Goal: Task Accomplishment & Management: Manage account settings

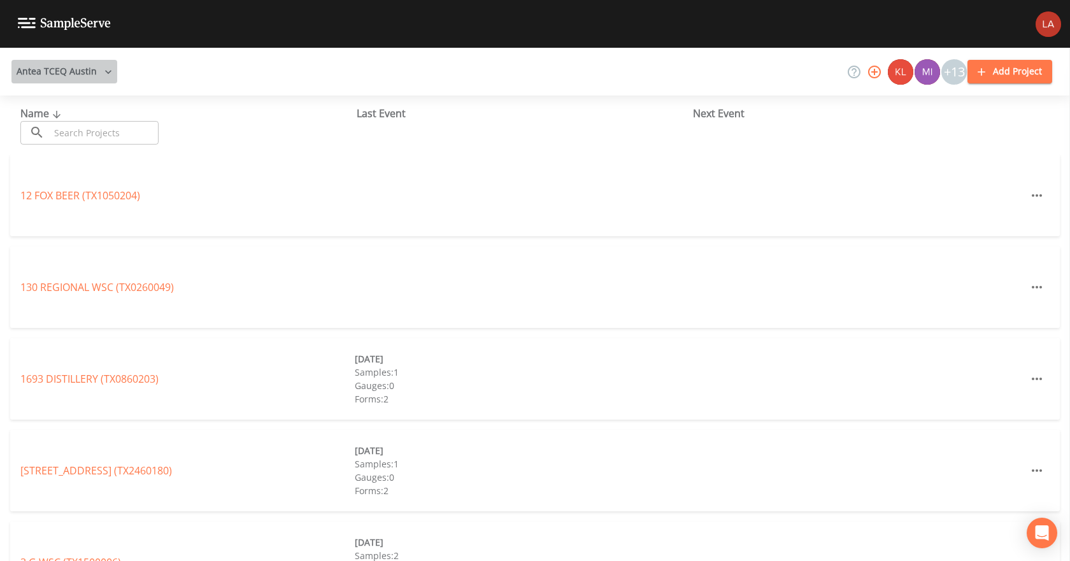
click at [92, 76] on button "Antea TCEQ Austin" at bounding box center [64, 72] width 106 height 24
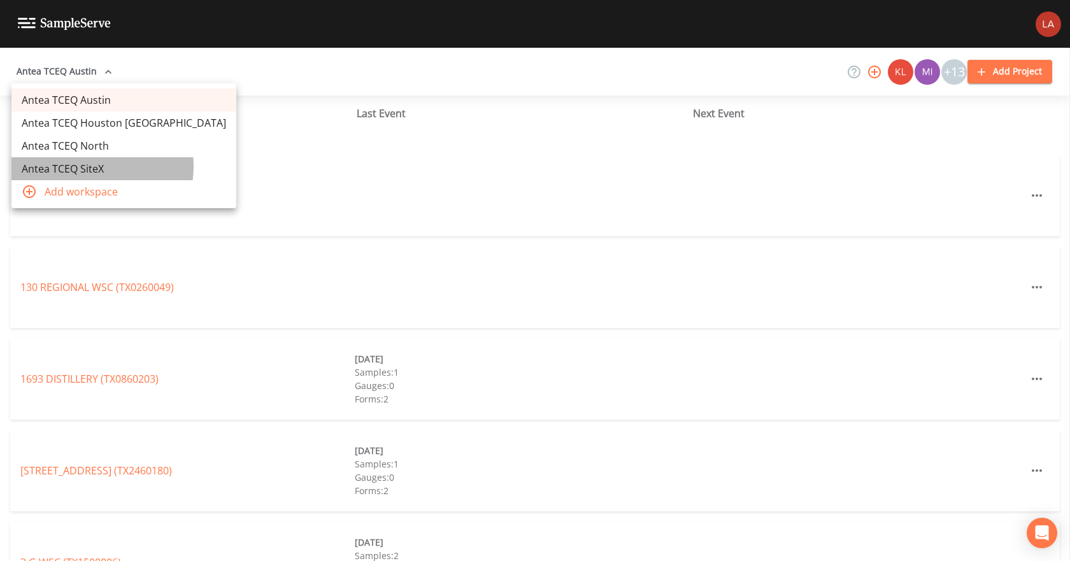
click at [90, 166] on link "Antea TCEQ SiteX" at bounding box center [123, 168] width 225 height 23
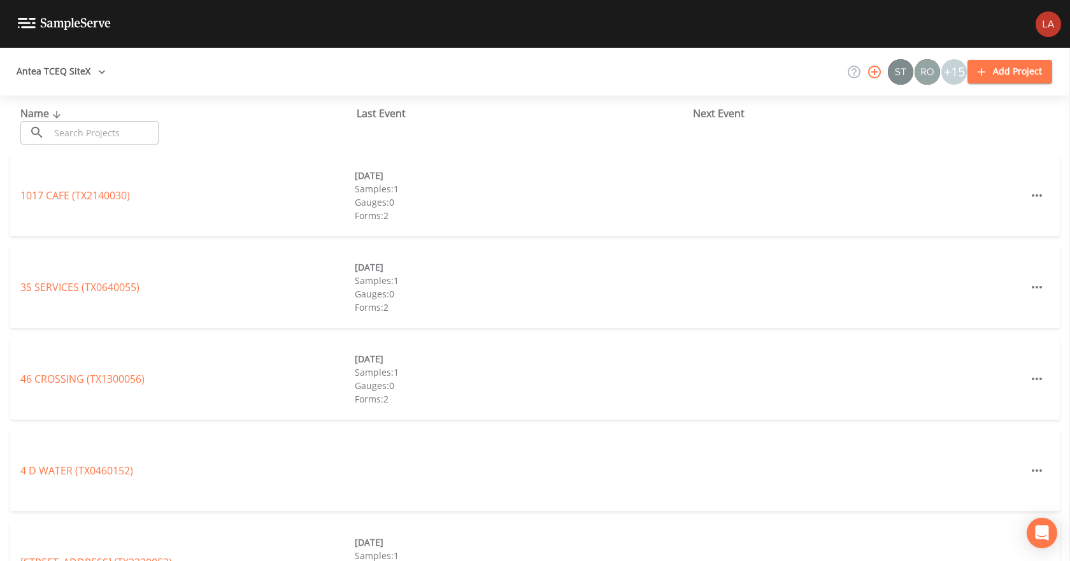
click at [95, 134] on input "text" at bounding box center [104, 133] width 109 height 24
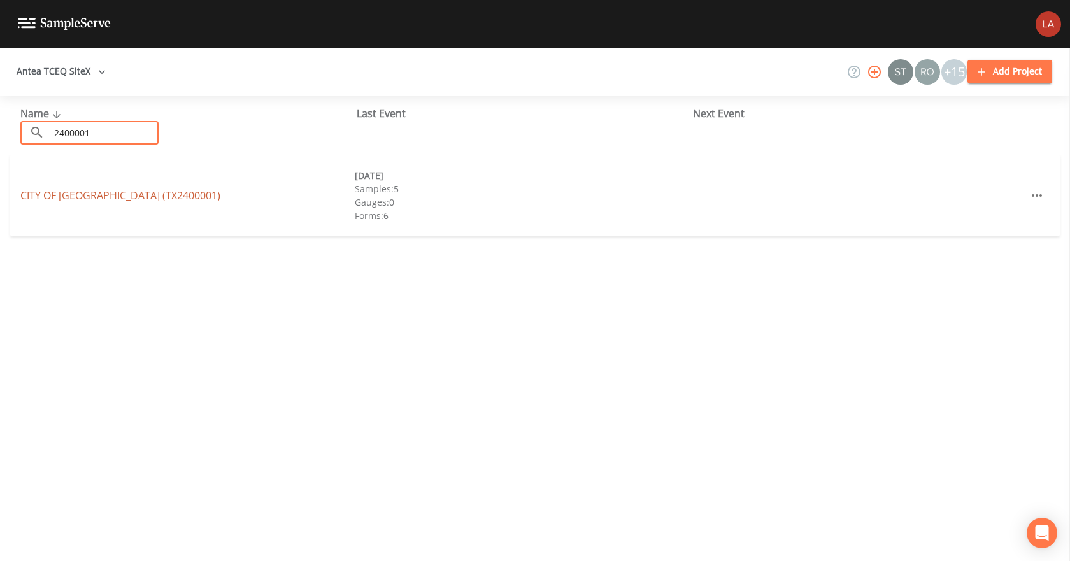
type input "2400001"
click at [121, 198] on link "CITY OF [GEOGRAPHIC_DATA] (TX2400001)" at bounding box center [120, 196] width 200 height 14
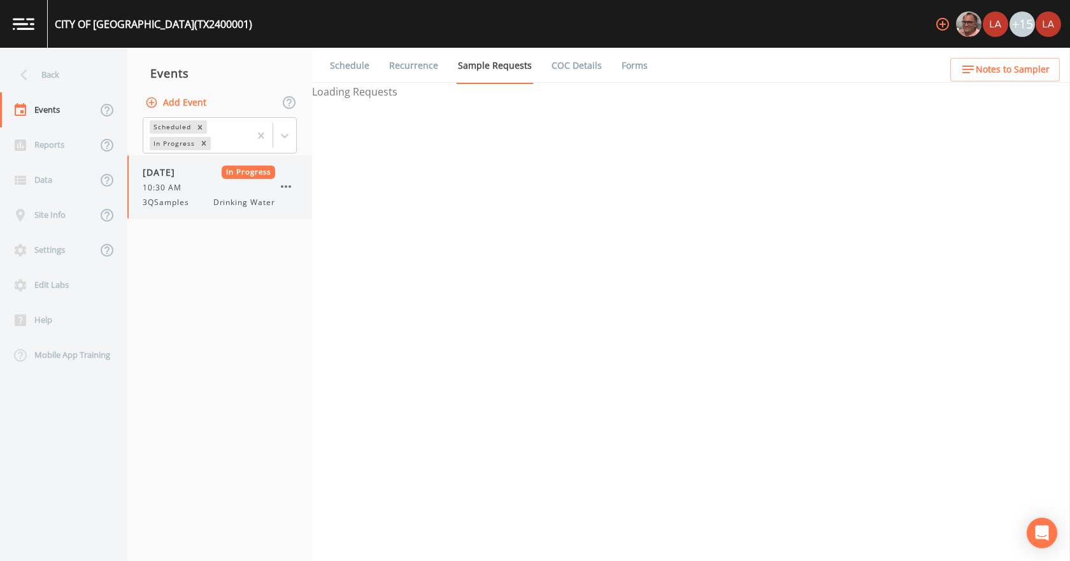
click at [161, 190] on span "10:30 AM" at bounding box center [166, 187] width 47 height 11
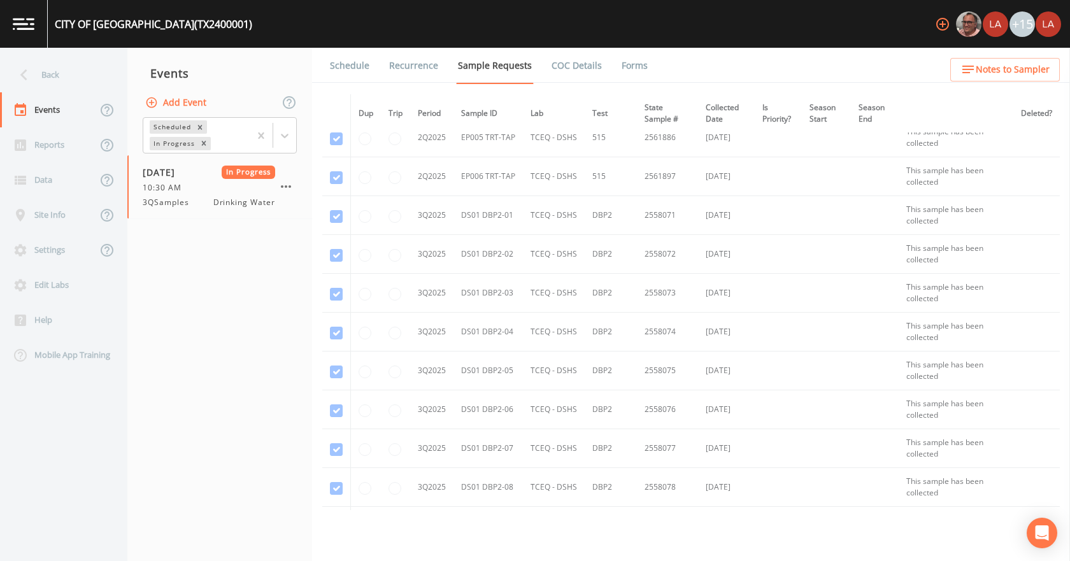
scroll to position [6235, 0]
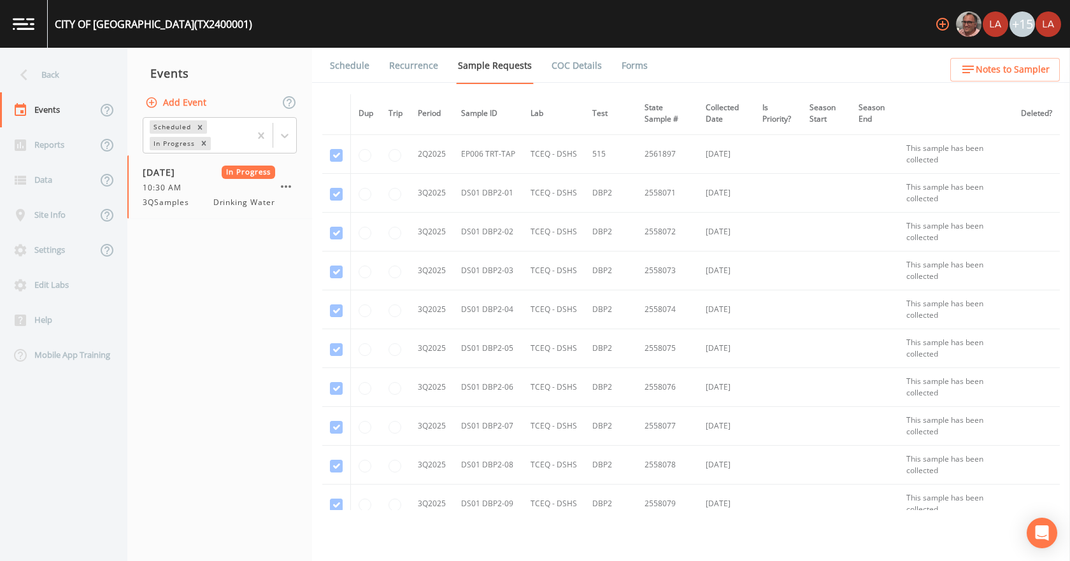
click at [624, 69] on link "Forms" at bounding box center [635, 66] width 30 height 36
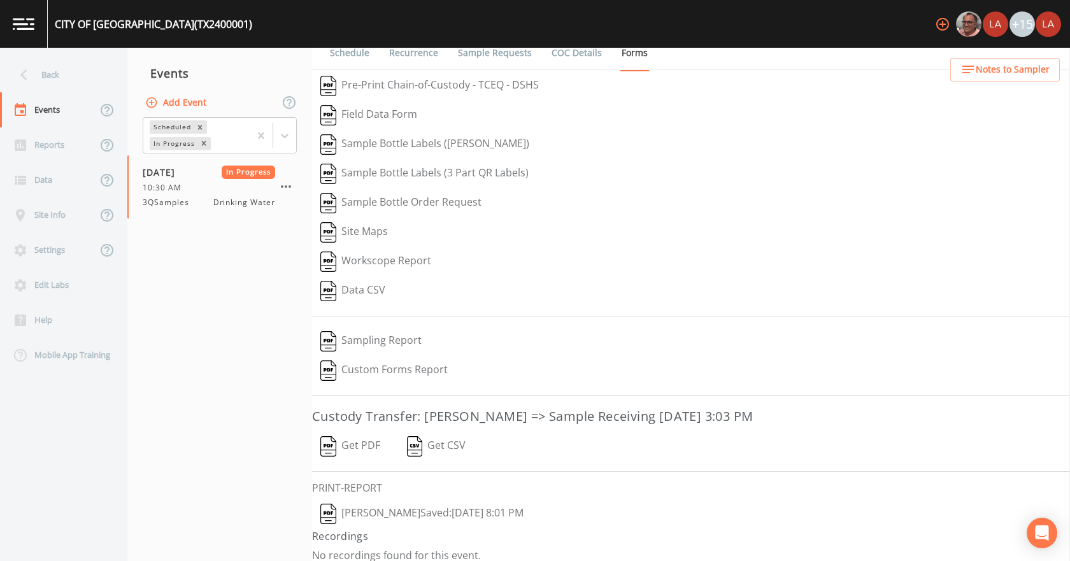
scroll to position [24, 0]
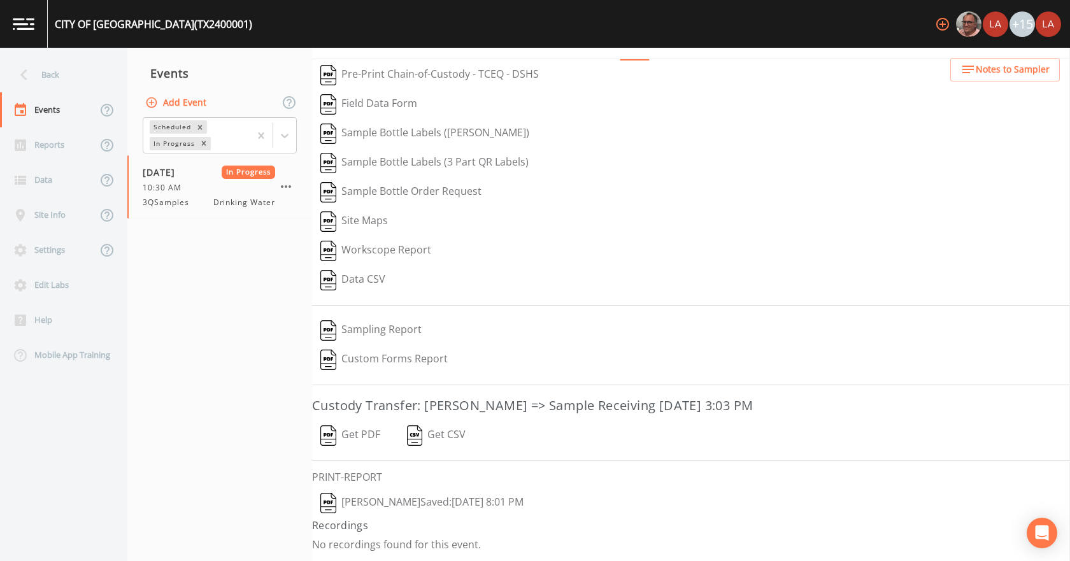
click at [434, 506] on button "[PERSON_NAME]  Saved: [DATE] 8:01 PM" at bounding box center [422, 503] width 220 height 29
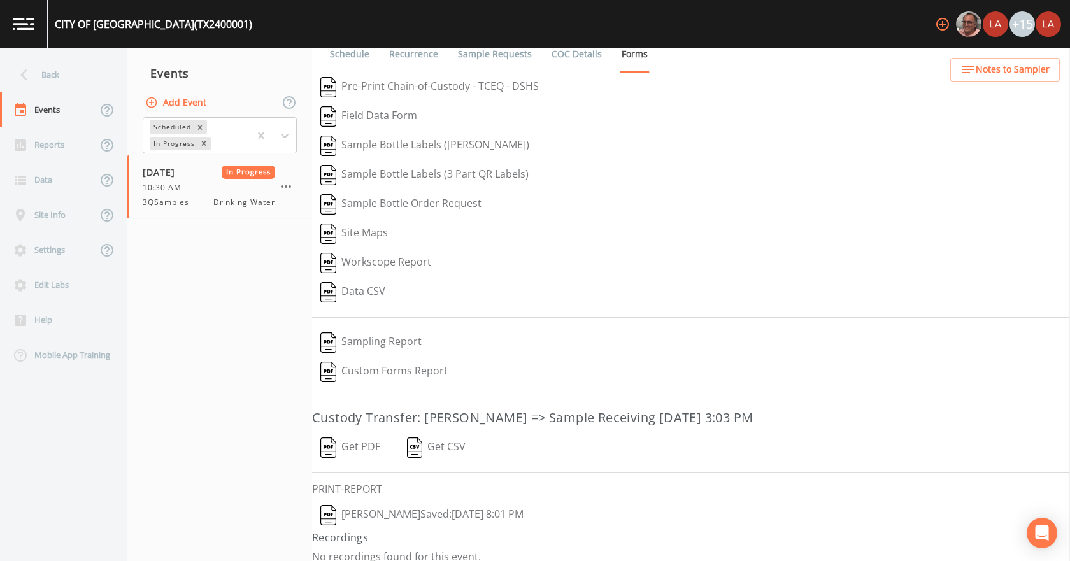
scroll to position [0, 0]
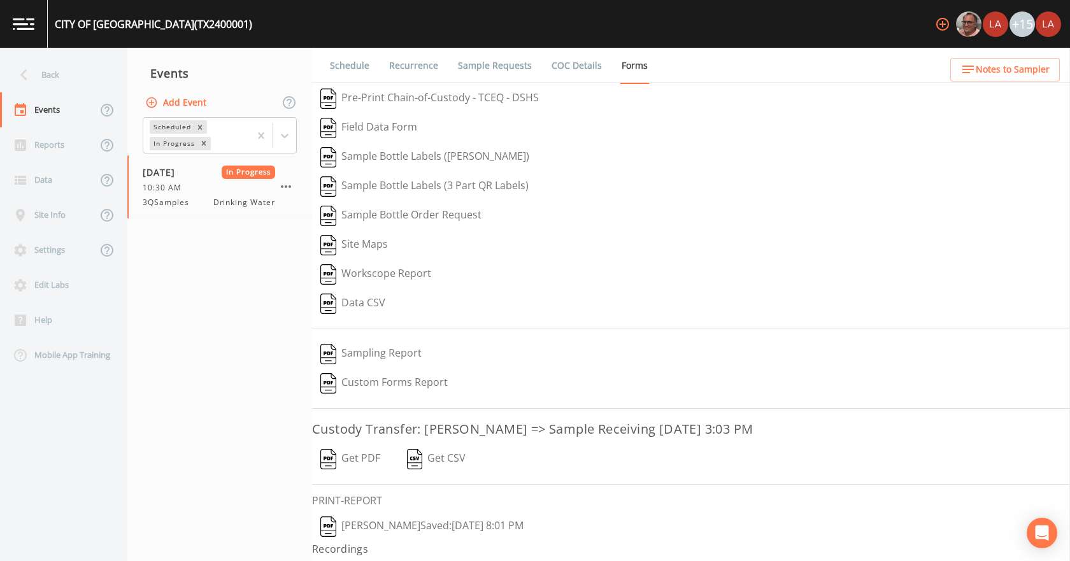
click at [351, 72] on link "Schedule" at bounding box center [349, 66] width 43 height 36
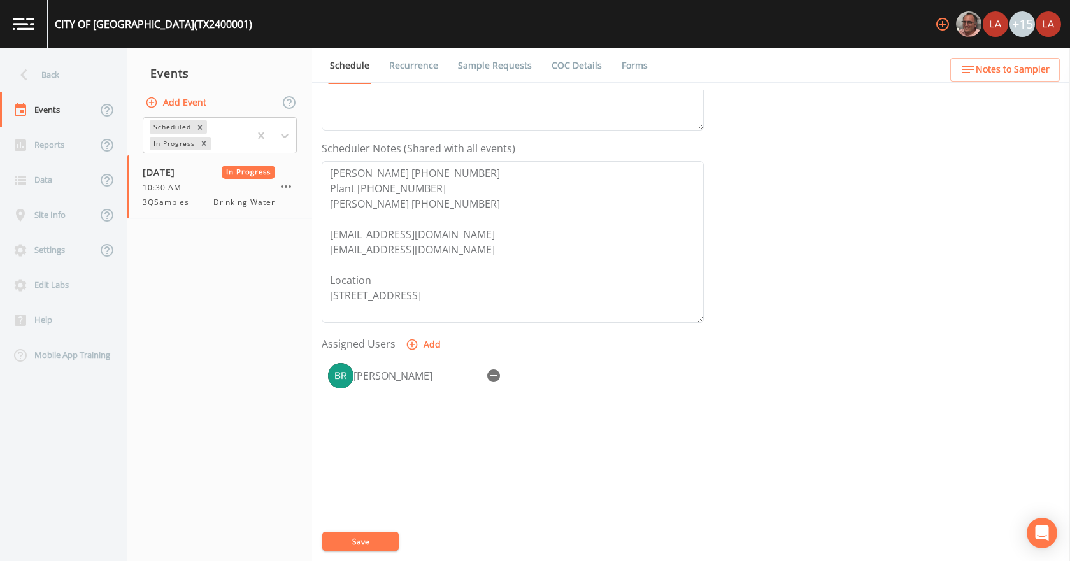
scroll to position [319, 0]
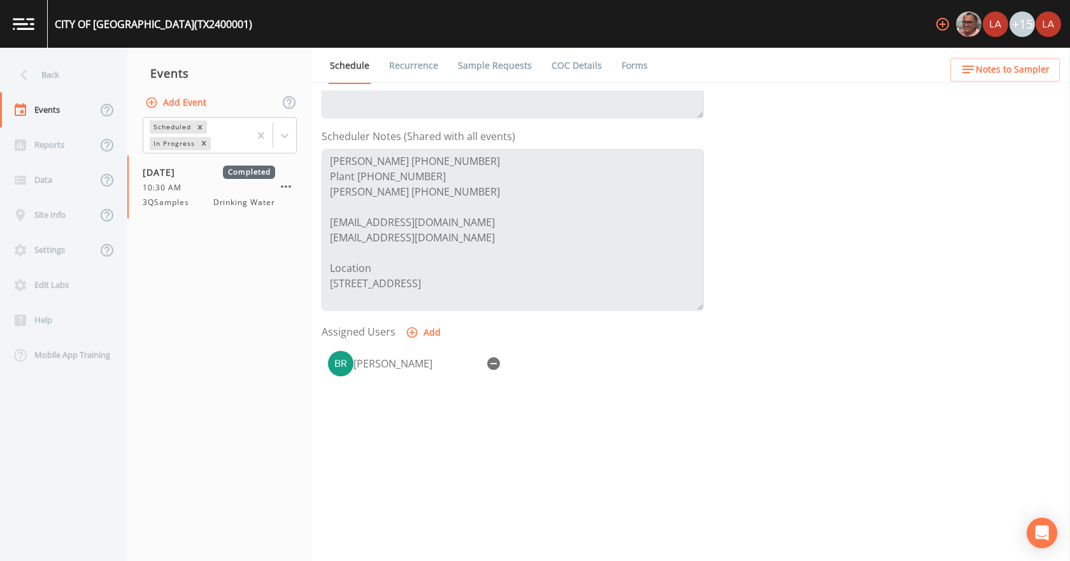
drag, startPoint x: 394, startPoint y: 83, endPoint x: 394, endPoint y: 68, distance: 15.3
click at [394, 68] on link "Recurrence" at bounding box center [413, 66] width 53 height 36
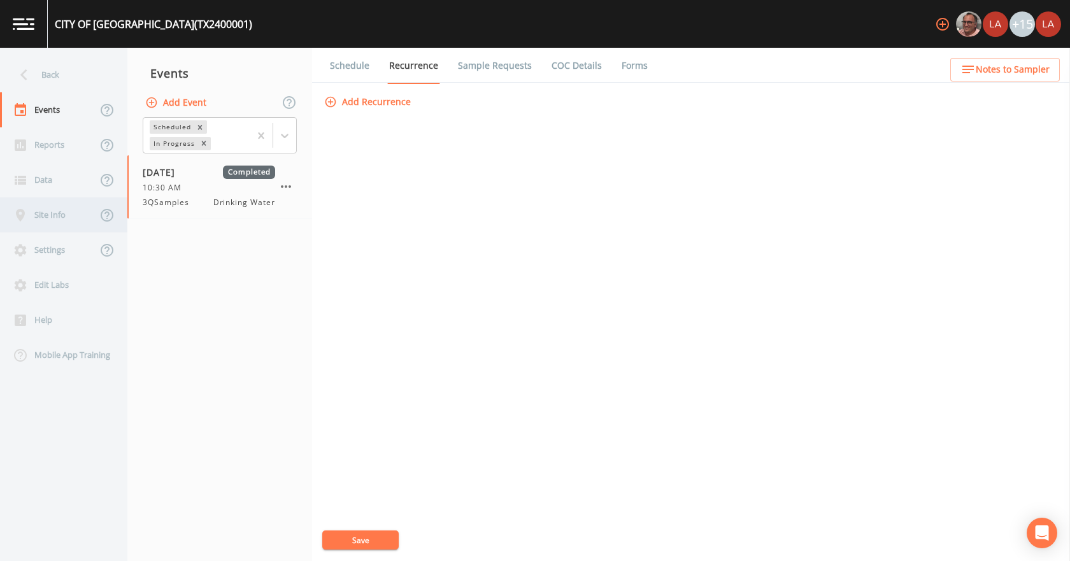
click at [53, 226] on div "Site Info" at bounding box center [48, 214] width 97 height 35
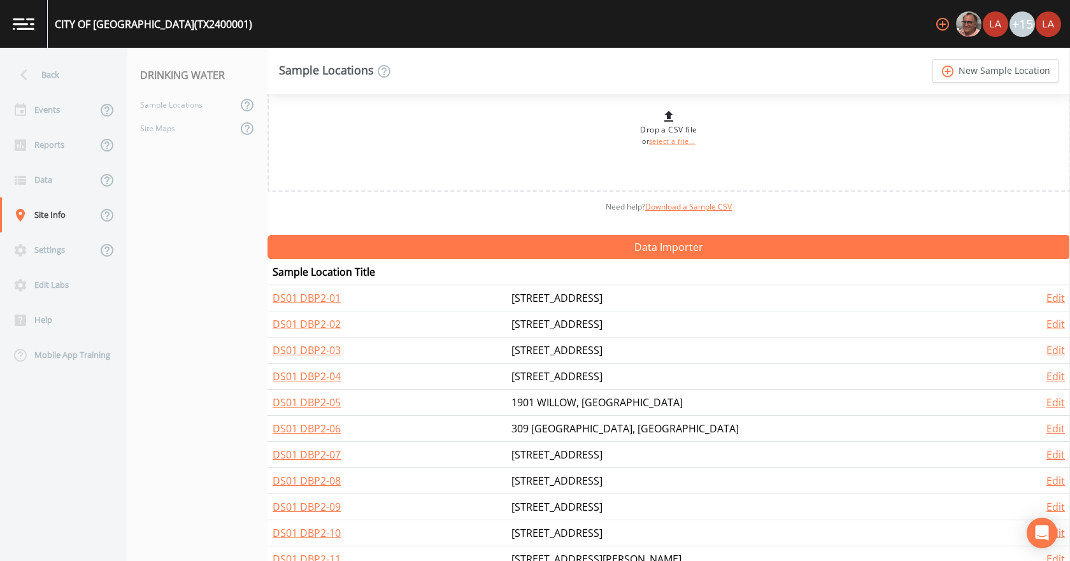
scroll to position [64, 0]
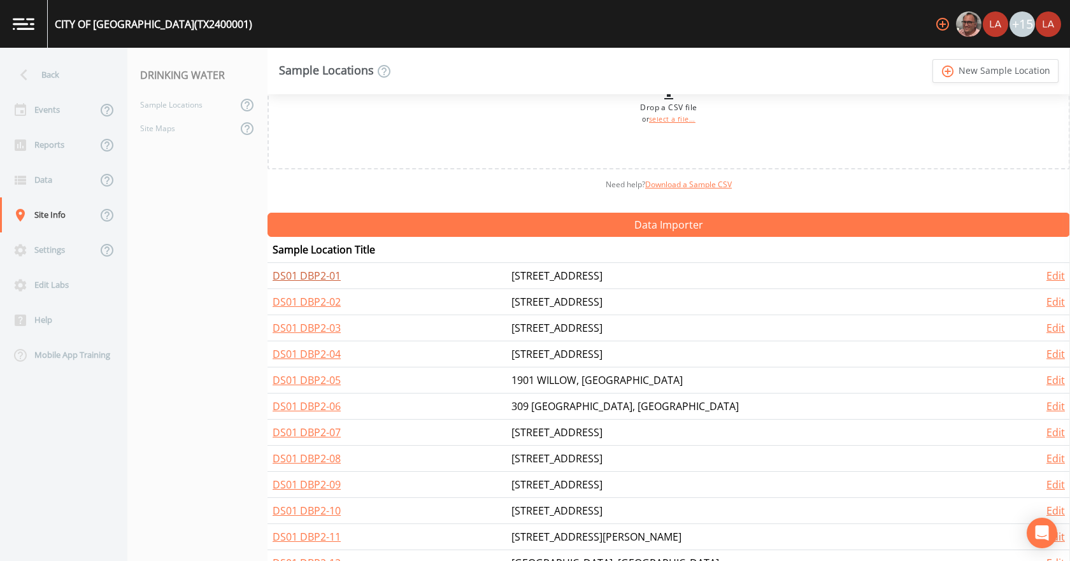
click at [327, 276] on link "DS01 DBP2-01" at bounding box center [307, 276] width 68 height 14
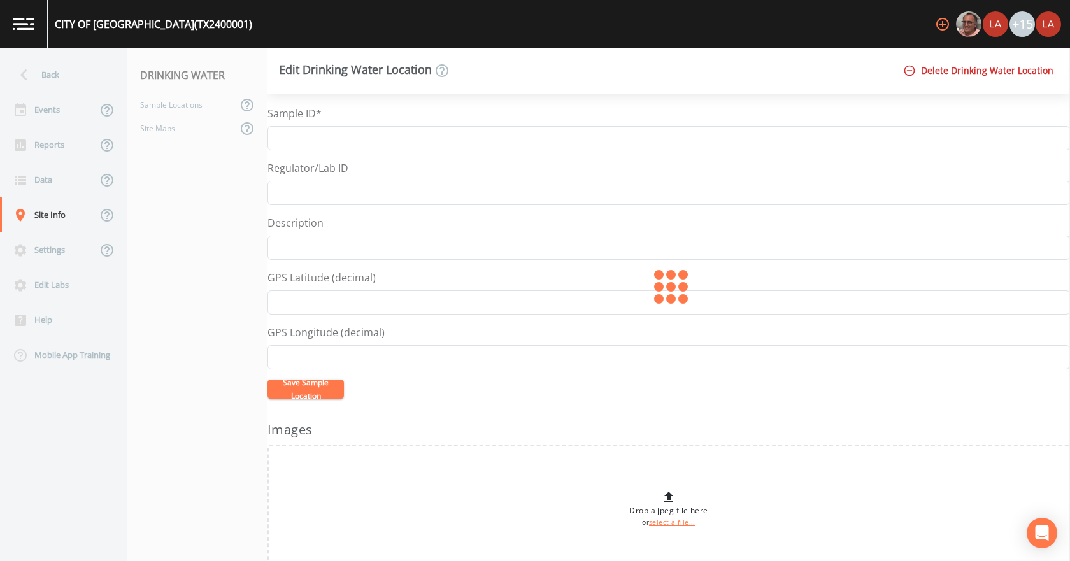
type input "DS01 DBP2-01"
type input "[STREET_ADDRESS]"
type input "27.5853675"
type input "-99.4507861"
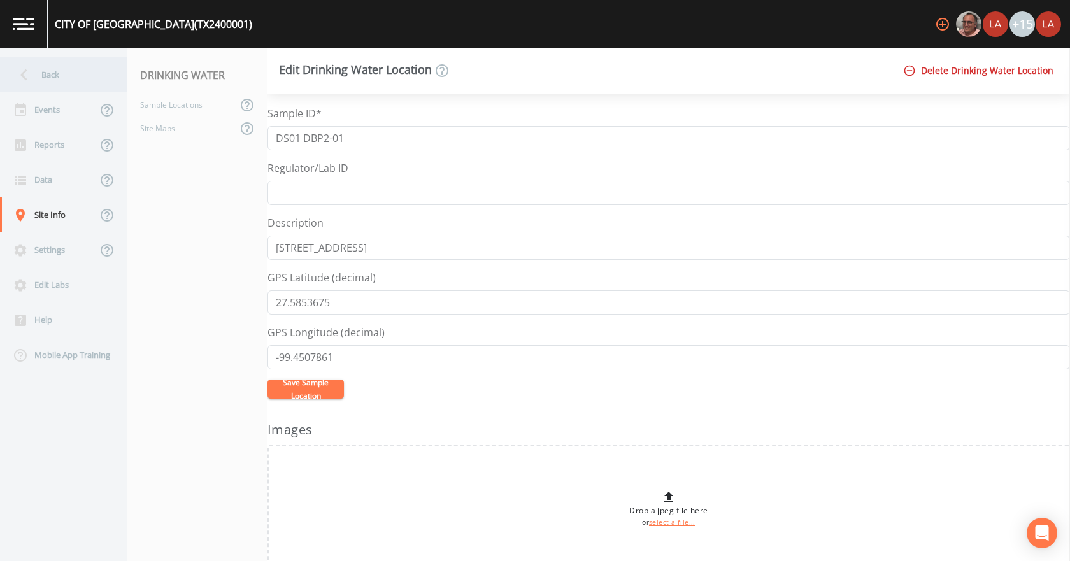
click at [54, 64] on div "Back" at bounding box center [57, 74] width 115 height 35
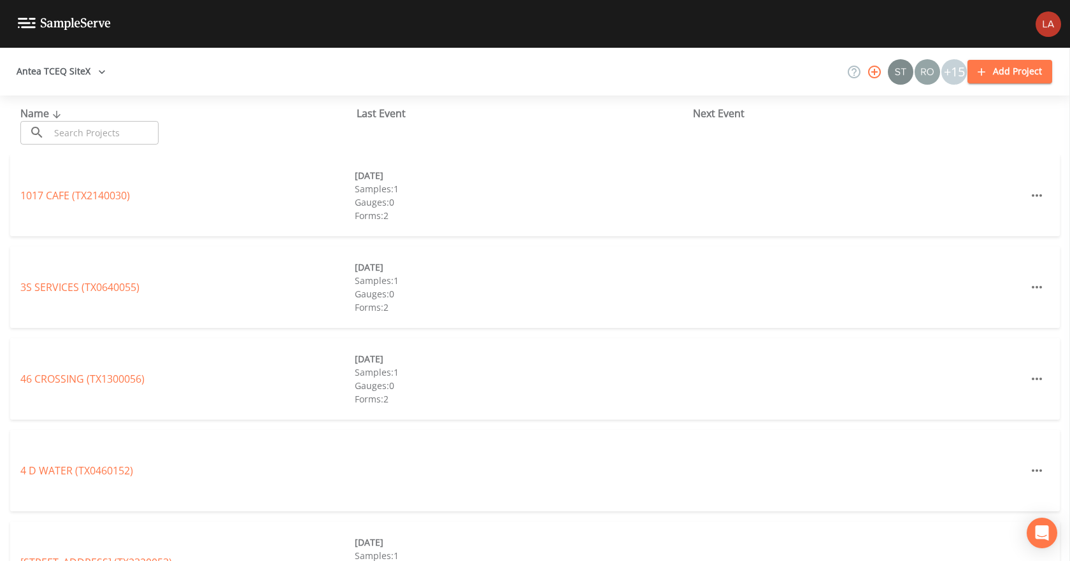
click at [124, 140] on input "text" at bounding box center [104, 133] width 109 height 24
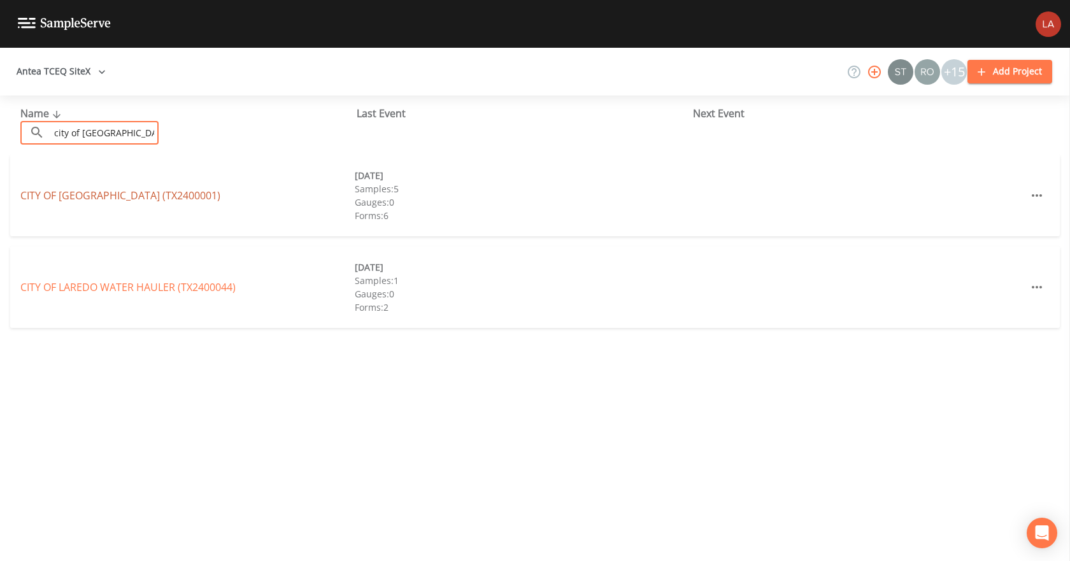
type input "city of [GEOGRAPHIC_DATA]"
click at [131, 199] on link "CITY OF [GEOGRAPHIC_DATA] (TX2400001)" at bounding box center [120, 196] width 200 height 14
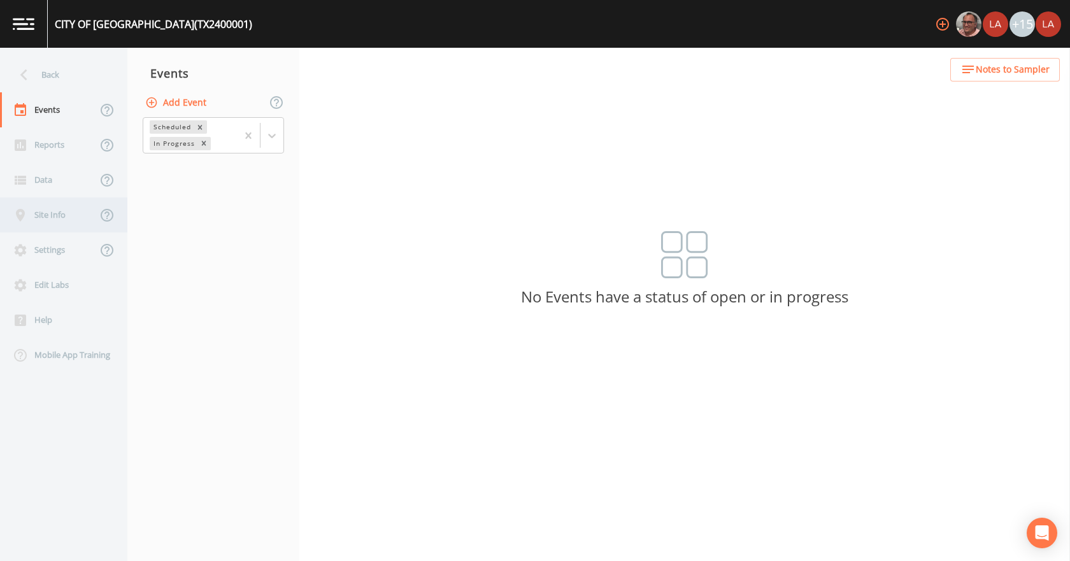
click at [68, 215] on div "Site Info" at bounding box center [48, 214] width 97 height 35
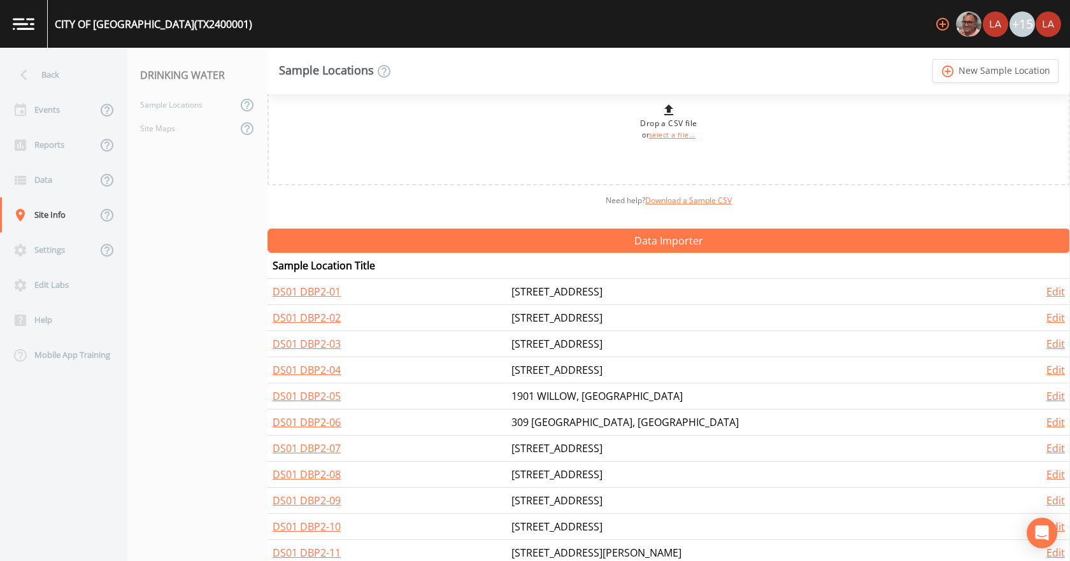
scroll to position [127, 0]
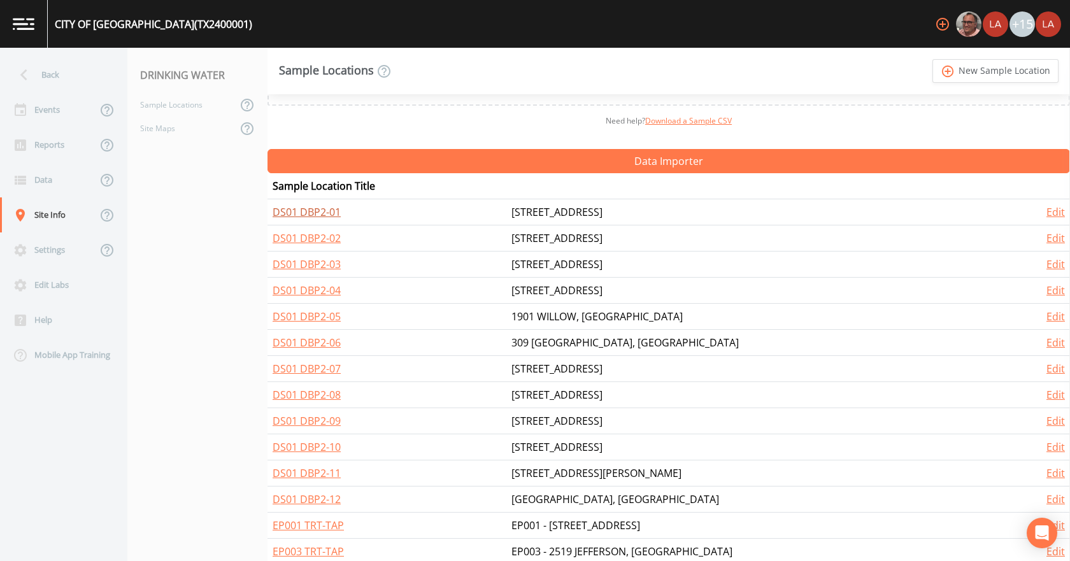
click at [319, 217] on link "DS01 DBP2-01" at bounding box center [307, 212] width 68 height 14
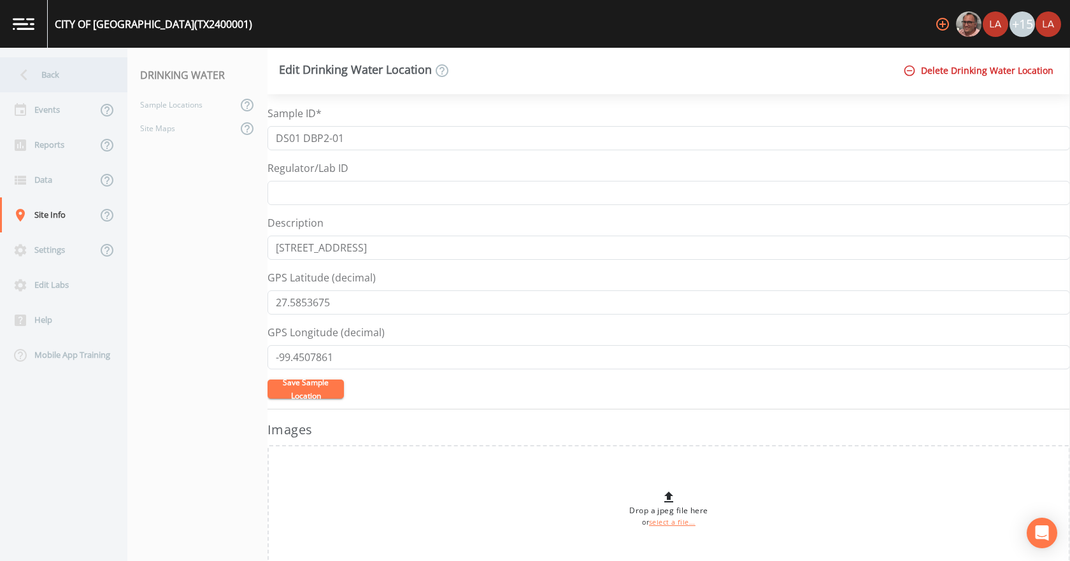
click at [66, 69] on div "Back" at bounding box center [57, 74] width 115 height 35
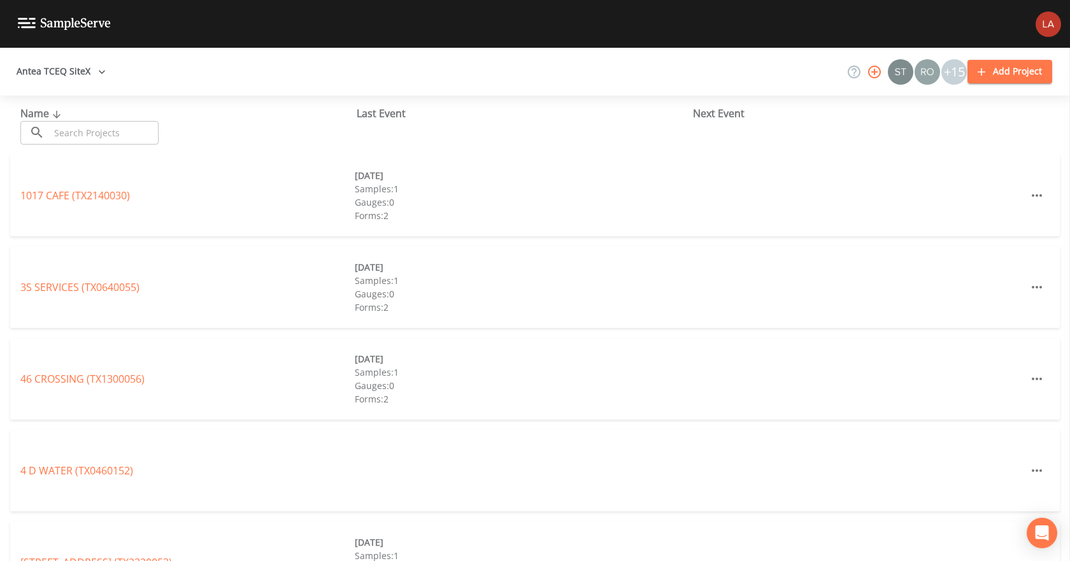
click at [106, 138] on input "text" at bounding box center [104, 133] width 109 height 24
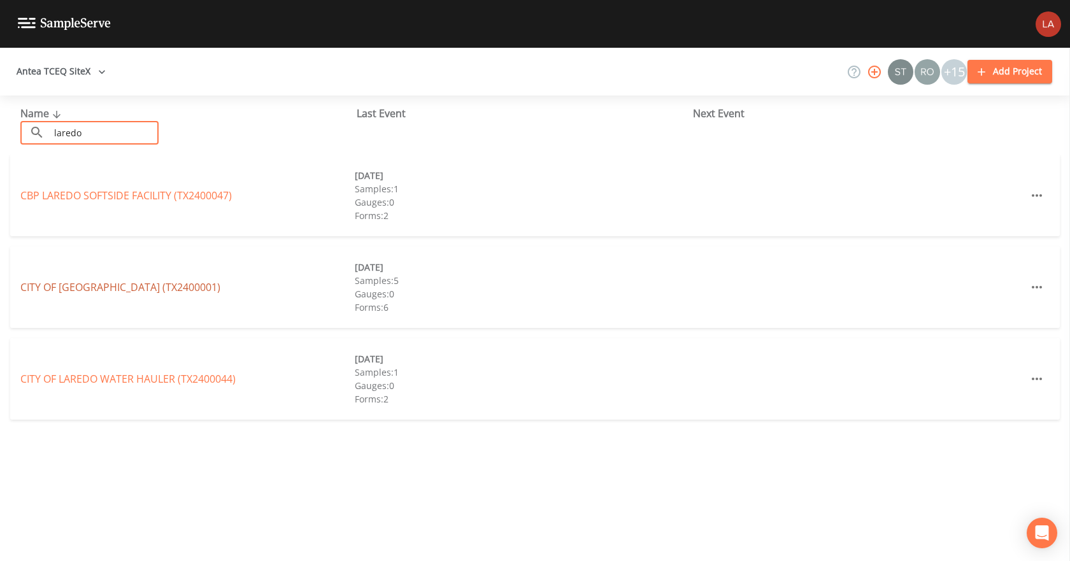
type input "laredo"
click at [68, 285] on link "CITY OF [GEOGRAPHIC_DATA] (TX2400001)" at bounding box center [120, 287] width 200 height 14
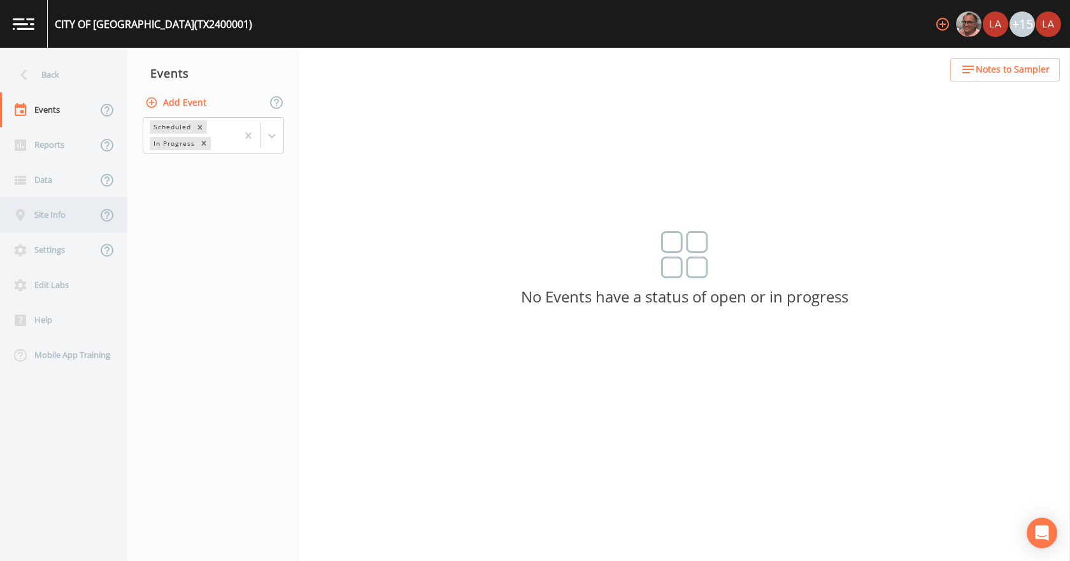
click at [41, 210] on div "Site Info" at bounding box center [48, 214] width 97 height 35
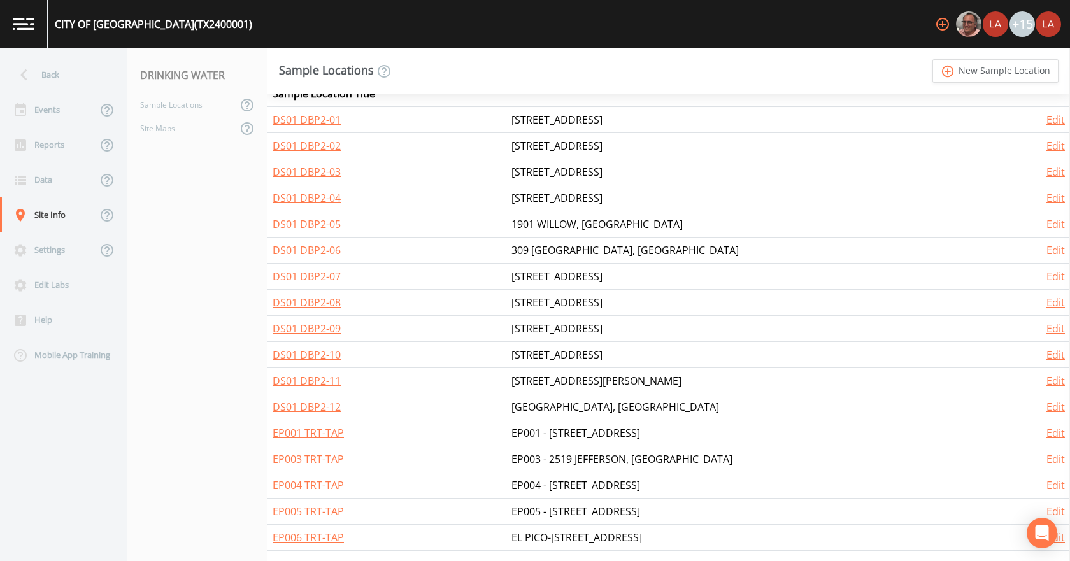
scroll to position [156, 0]
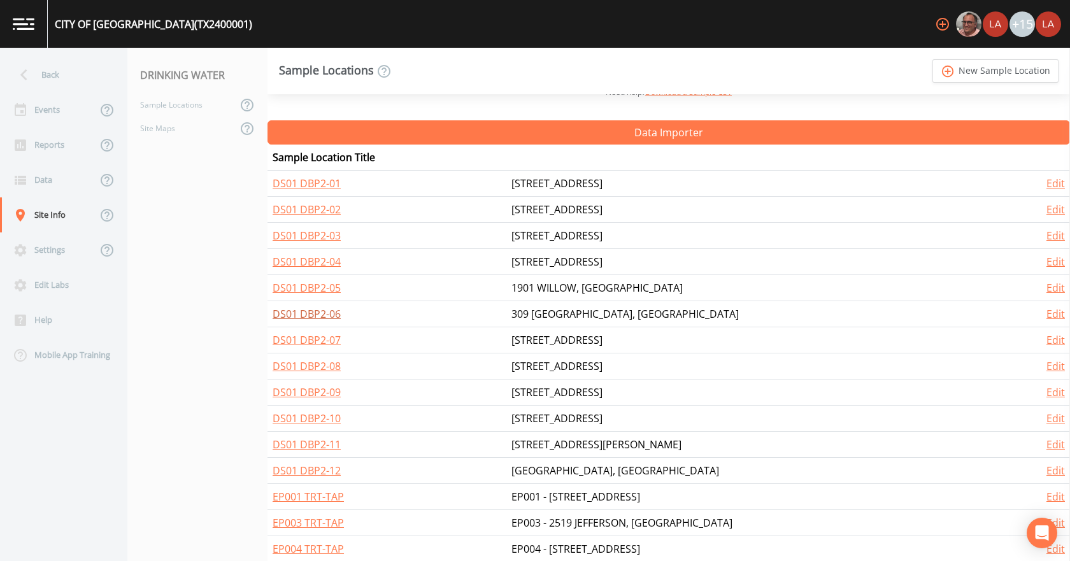
click at [311, 316] on link "DS01 DBP2-06" at bounding box center [307, 314] width 68 height 14
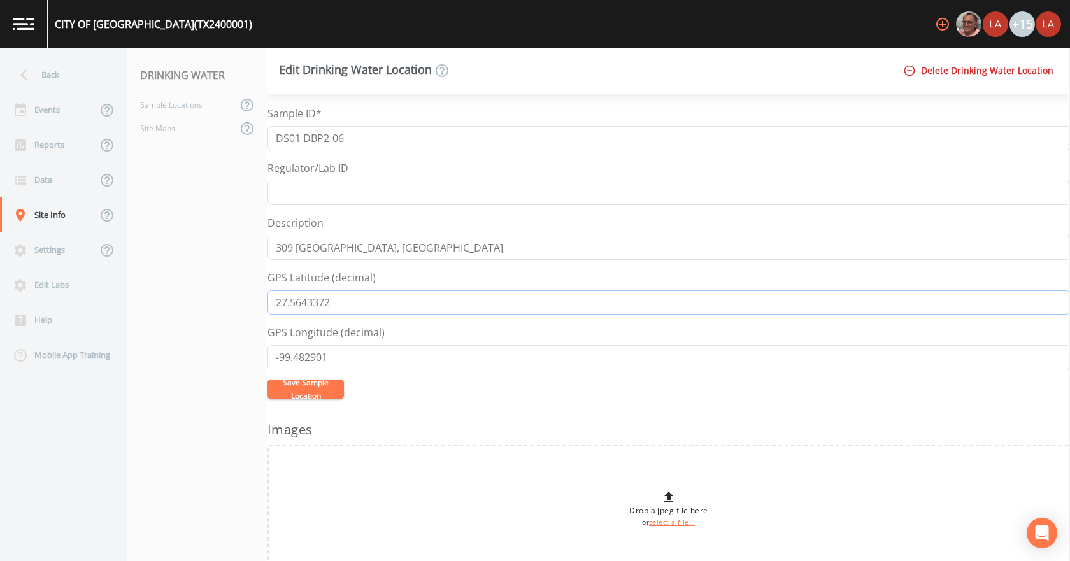
drag, startPoint x: 263, startPoint y: 289, endPoint x: 194, endPoint y: 276, distance: 70.6
click at [194, 276] on div "Back Events Reports Data Site Info Settings Edit Labs Help Mobile App Training …" at bounding box center [535, 304] width 1070 height 513
drag, startPoint x: 352, startPoint y: 363, endPoint x: 249, endPoint y: 358, distance: 103.3
click at [249, 358] on div "Back Events Reports Data Site Info Settings Edit Labs Help Mobile App Training …" at bounding box center [535, 304] width 1070 height 513
click at [189, 110] on div "Sample Locations" at bounding box center [182, 105] width 110 height 24
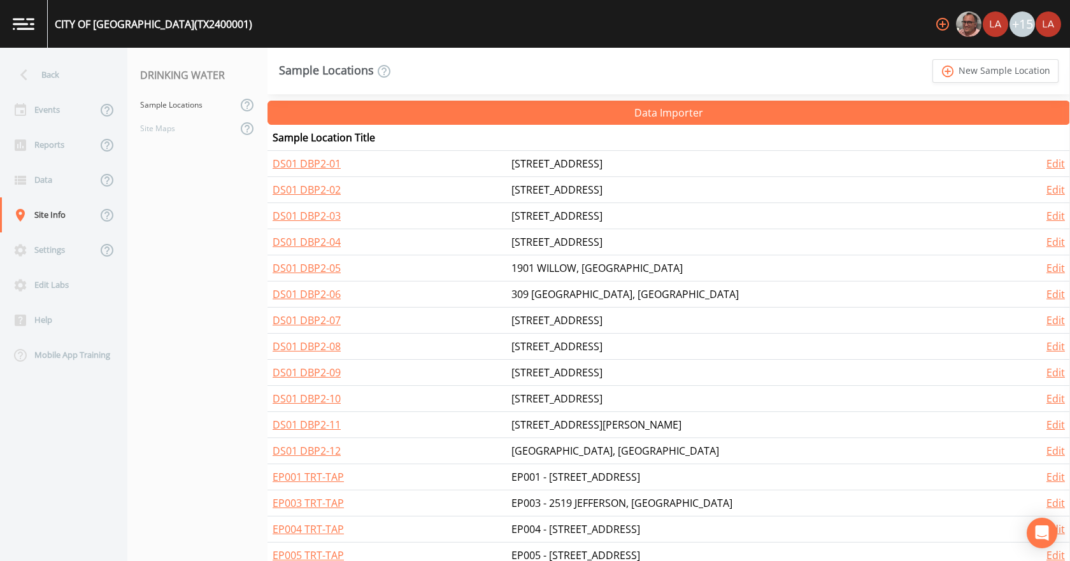
scroll to position [156, 0]
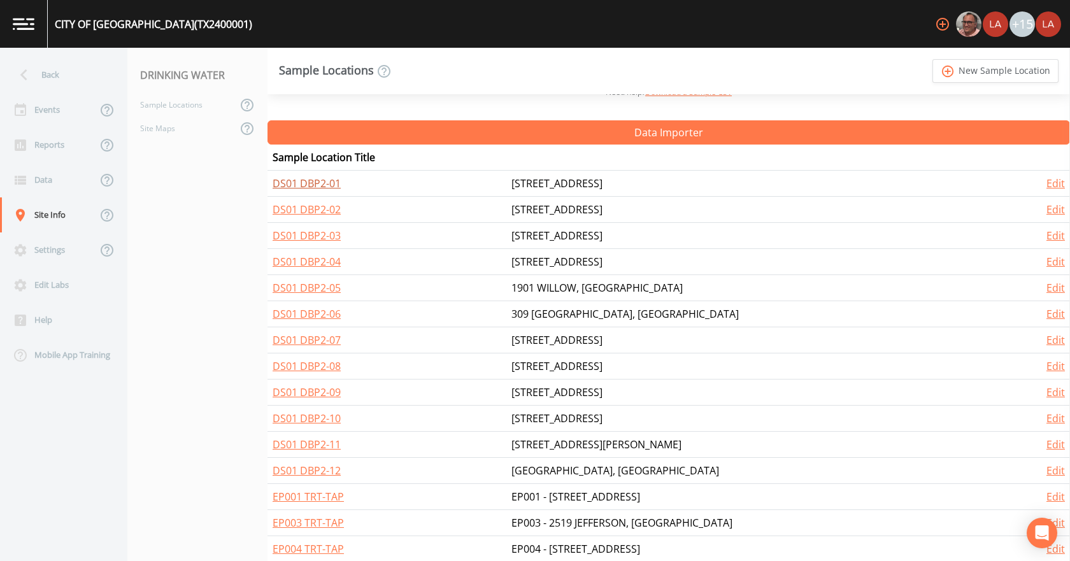
click at [336, 185] on link "DS01 DBP2-01" at bounding box center [307, 183] width 68 height 14
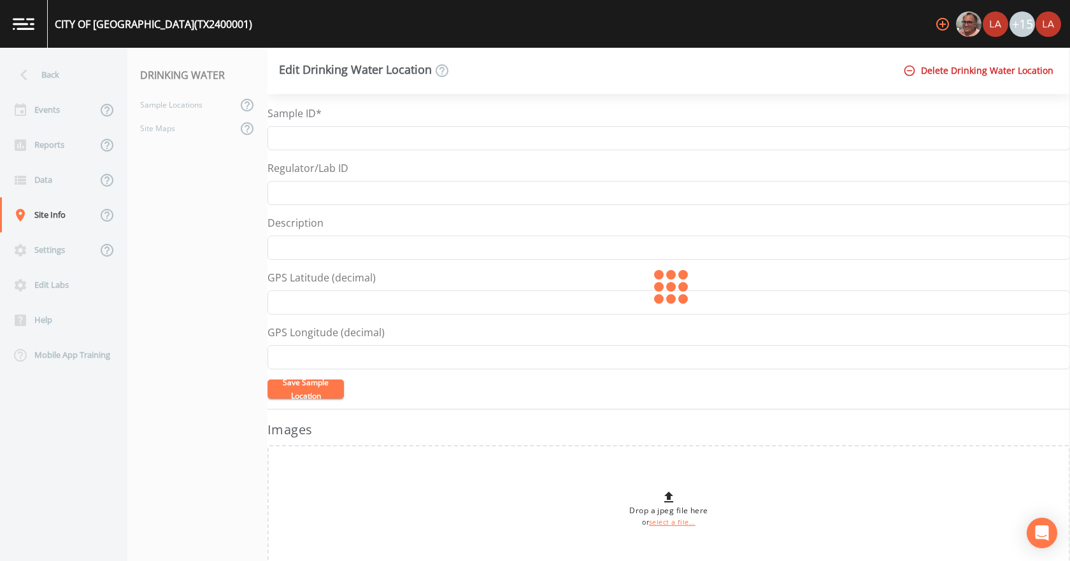
type input "DS01 DBP2-01"
type input "[STREET_ADDRESS]"
type input "27.5853675"
type input "-99.4507861"
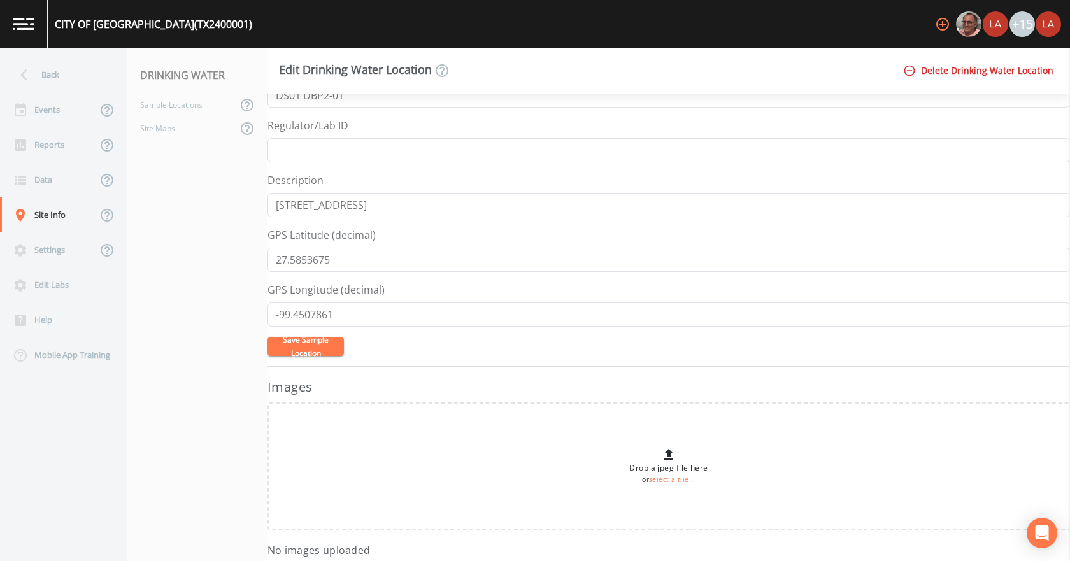
scroll to position [63, 0]
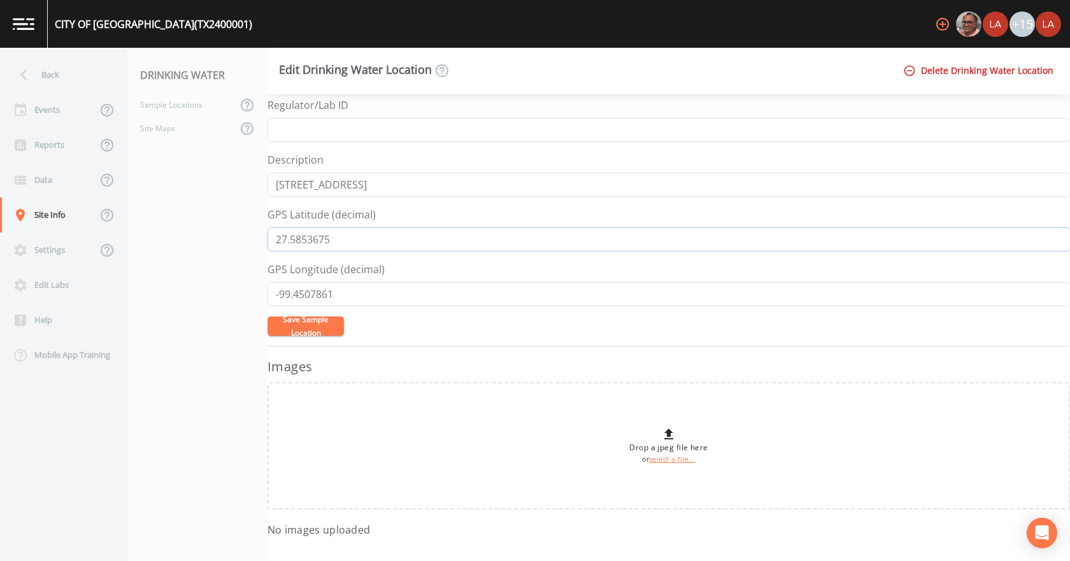
drag, startPoint x: 361, startPoint y: 241, endPoint x: 236, endPoint y: 241, distance: 124.9
click at [236, 241] on div "Back Events Reports Data Site Info Settings Edit Labs Help Mobile App Training …" at bounding box center [535, 304] width 1070 height 513
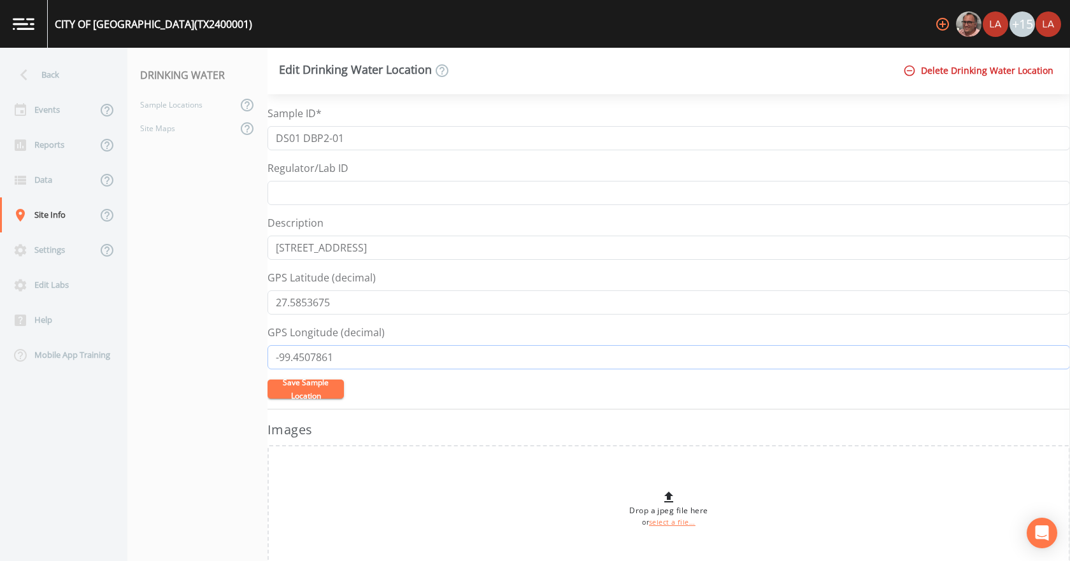
drag, startPoint x: 348, startPoint y: 361, endPoint x: 224, endPoint y: 346, distance: 125.1
click at [224, 347] on div "Back Events Reports Data Site Info Settings Edit Labs Help Mobile App Training …" at bounding box center [535, 304] width 1070 height 513
click at [189, 97] on div "Sample Locations" at bounding box center [182, 105] width 110 height 24
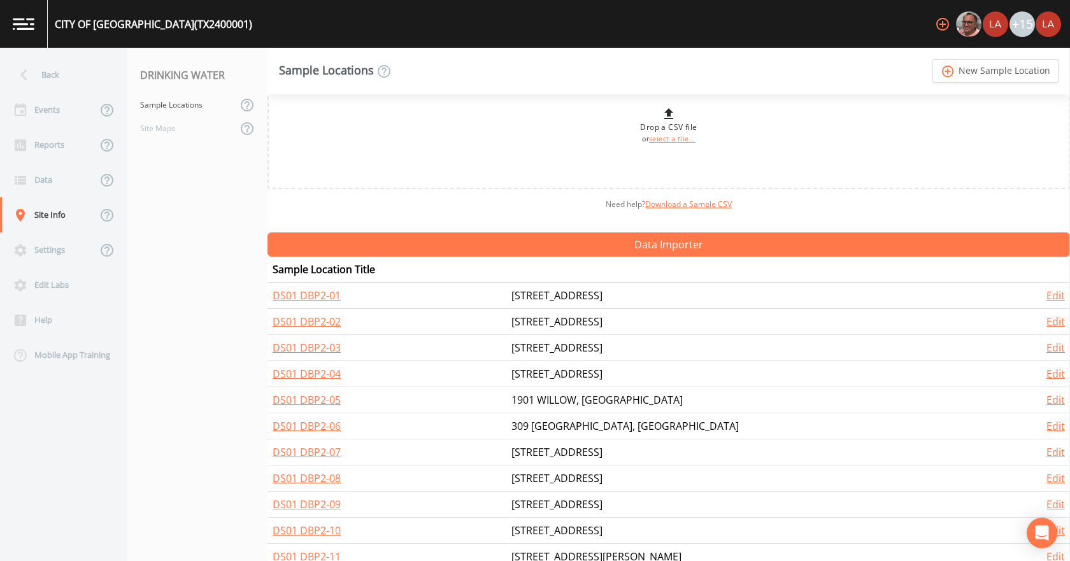
scroll to position [64, 0]
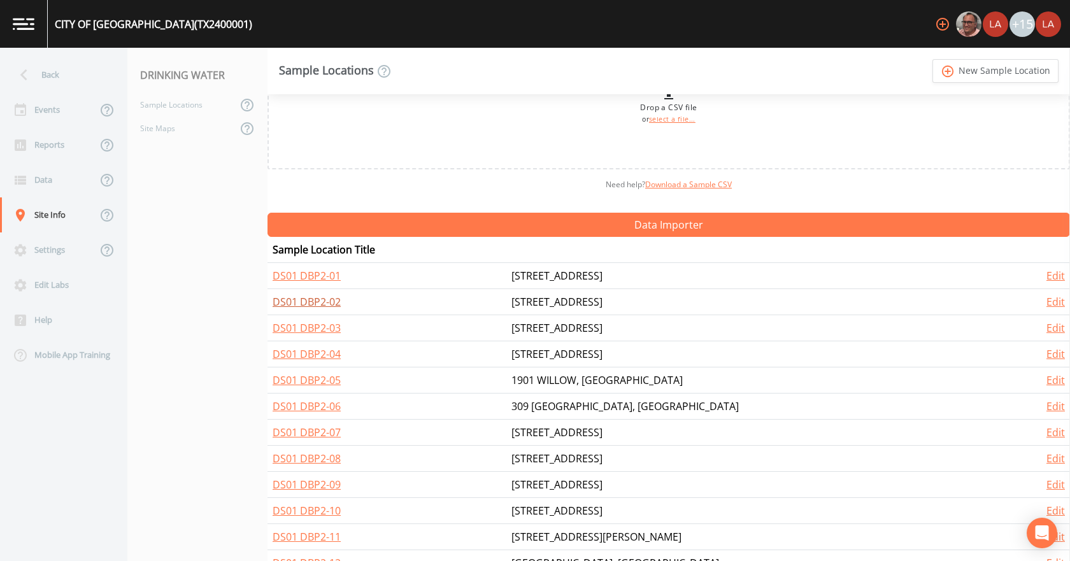
click at [333, 306] on link "DS01 DBP2-02" at bounding box center [307, 302] width 68 height 14
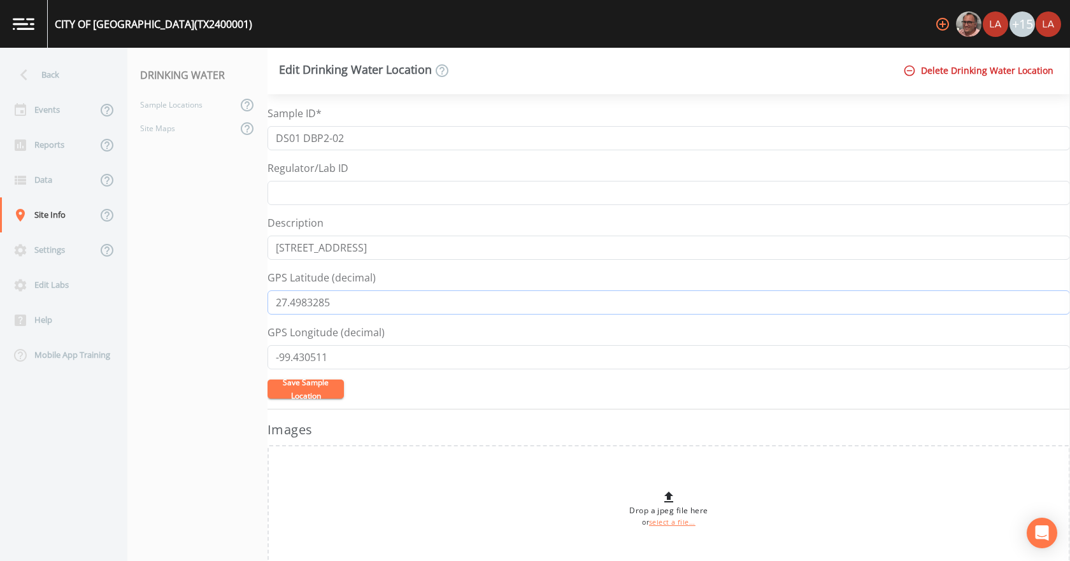
drag, startPoint x: 353, startPoint y: 299, endPoint x: 247, endPoint y: 298, distance: 105.7
click at [247, 298] on div "Back Events Reports Data Site Info Settings Edit Labs Help Mobile App Training …" at bounding box center [535, 304] width 1070 height 513
drag, startPoint x: 363, startPoint y: 357, endPoint x: 212, endPoint y: 346, distance: 151.4
click at [212, 346] on div "Back Events Reports Data Site Info Settings Edit Labs Help Mobile App Training …" at bounding box center [535, 304] width 1070 height 513
click at [180, 103] on div "Sample Locations" at bounding box center [182, 105] width 110 height 24
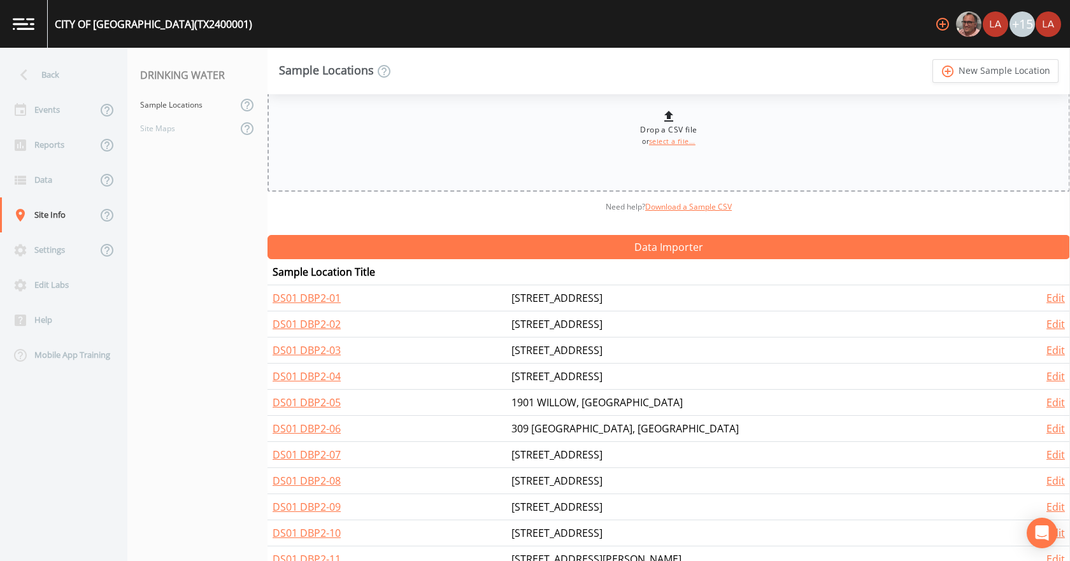
scroll to position [64, 0]
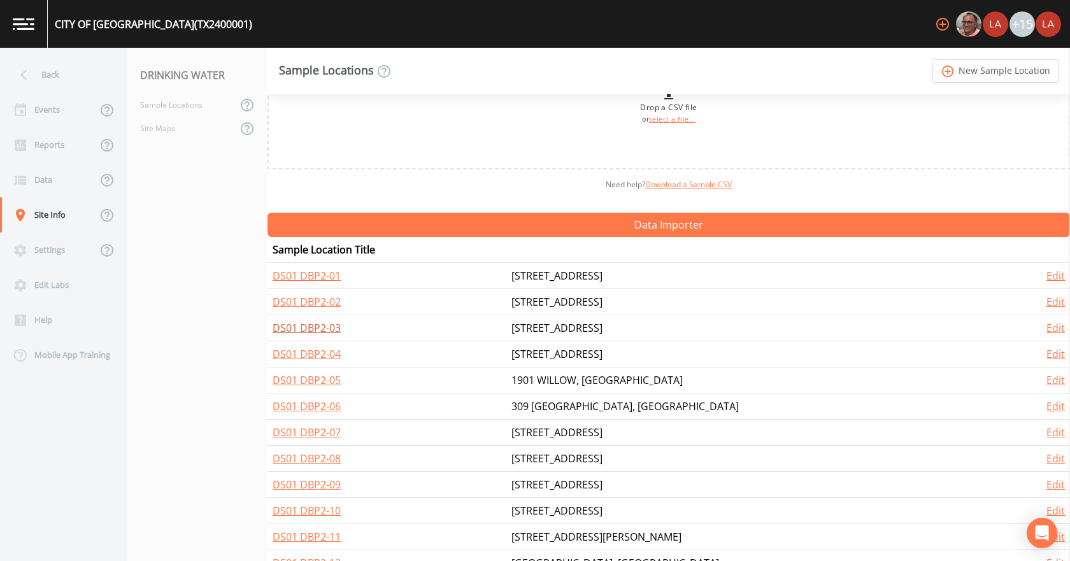
click at [329, 331] on link "DS01 DBP2-03" at bounding box center [307, 328] width 68 height 14
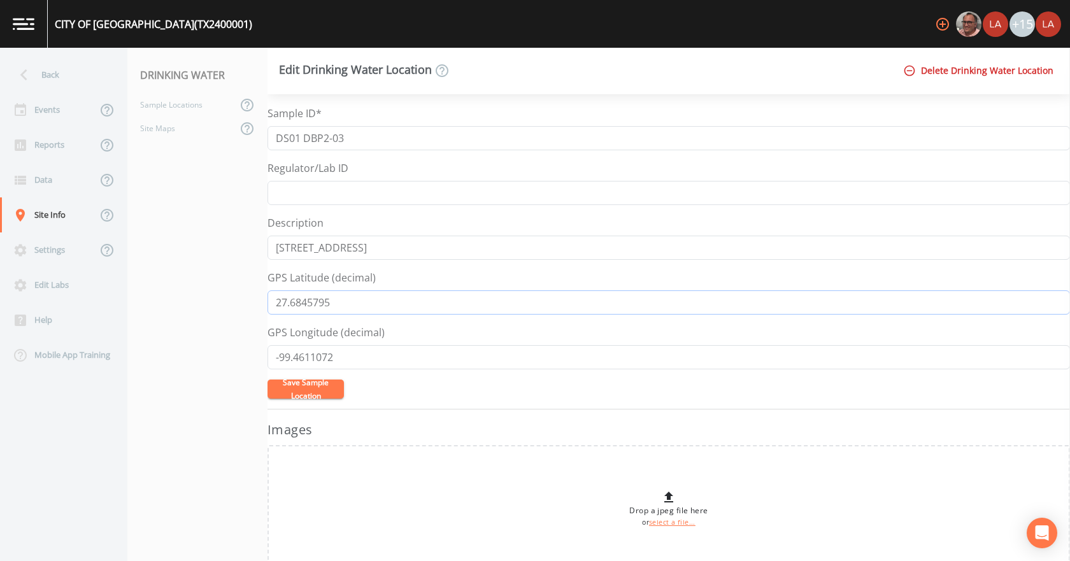
drag, startPoint x: 349, startPoint y: 300, endPoint x: 206, endPoint y: 283, distance: 144.3
click at [206, 283] on div "Back Events Reports Data Site Info Settings Edit Labs Help Mobile App Training …" at bounding box center [535, 304] width 1070 height 513
drag, startPoint x: 356, startPoint y: 352, endPoint x: 240, endPoint y: 355, distance: 116.6
click at [240, 355] on div "Back Events Reports Data Site Info Settings Edit Labs Help Mobile App Training …" at bounding box center [535, 304] width 1070 height 513
click at [161, 105] on div "Sample Locations" at bounding box center [182, 105] width 110 height 24
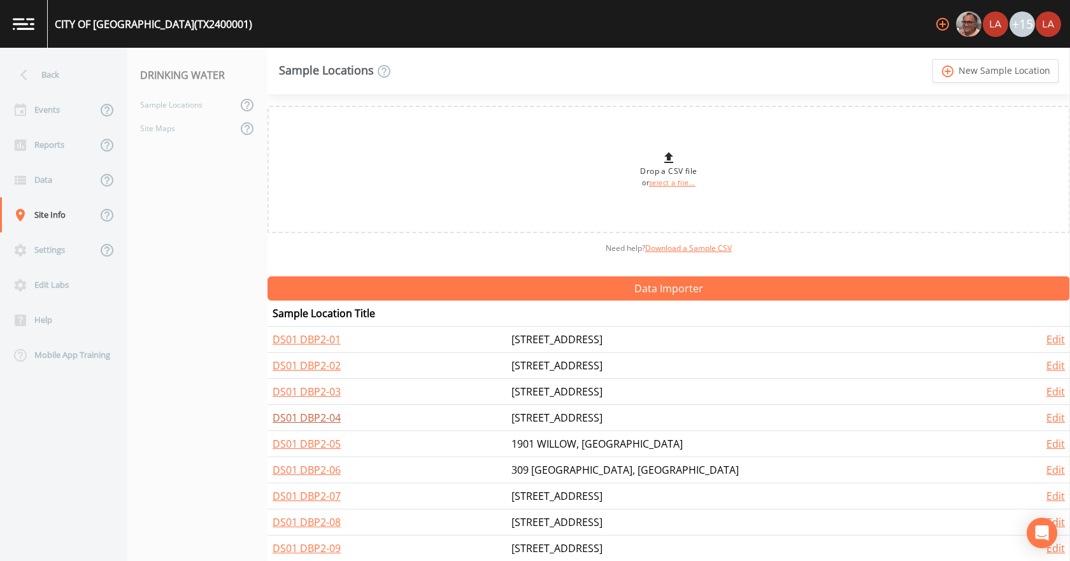
click at [303, 419] on link "DS01 DBP2-04" at bounding box center [307, 418] width 68 height 14
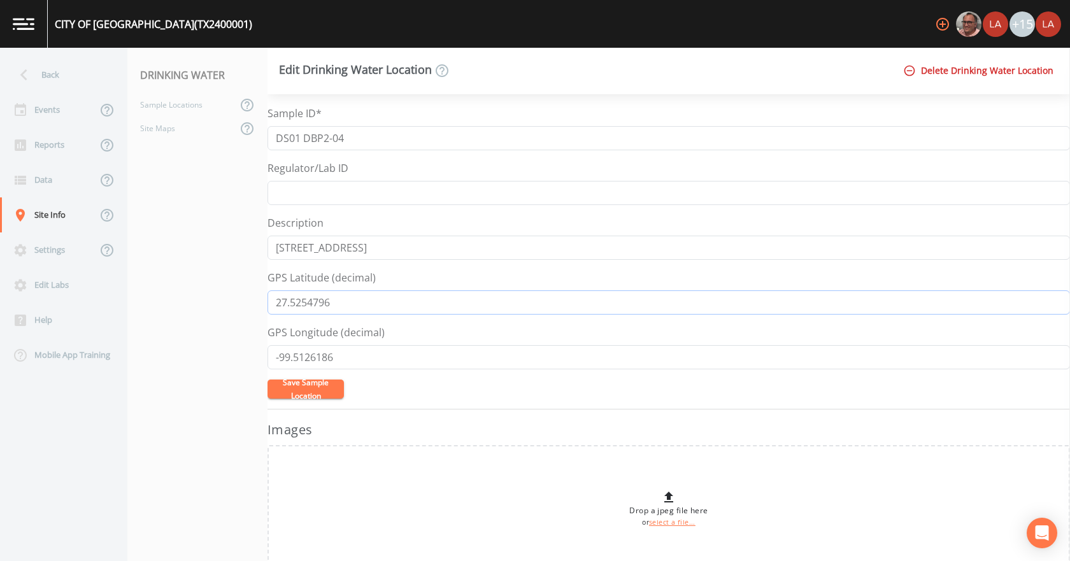
drag, startPoint x: 351, startPoint y: 308, endPoint x: 252, endPoint y: 284, distance: 101.7
click at [252, 284] on div "Back Events Reports Data Site Info Settings Edit Labs Help Mobile App Training …" at bounding box center [535, 304] width 1070 height 513
drag, startPoint x: 341, startPoint y: 361, endPoint x: 265, endPoint y: 354, distance: 76.8
click at [265, 354] on div "Back Events Reports Data Site Info Settings Edit Labs Help Mobile App Training …" at bounding box center [535, 304] width 1070 height 513
click at [84, 67] on div "Back" at bounding box center [57, 74] width 115 height 35
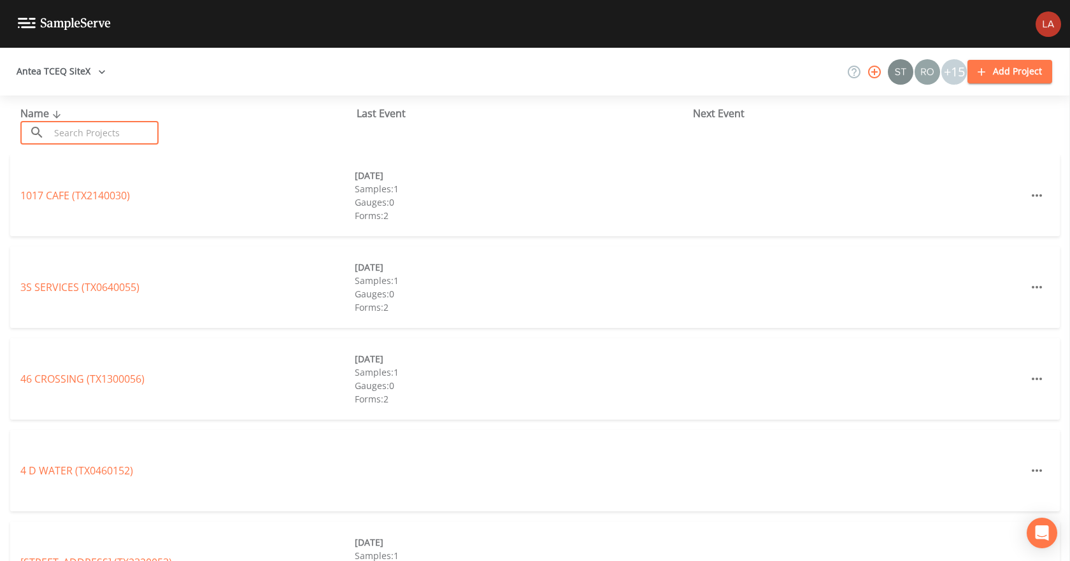
click at [116, 131] on input "text" at bounding box center [104, 133] width 109 height 24
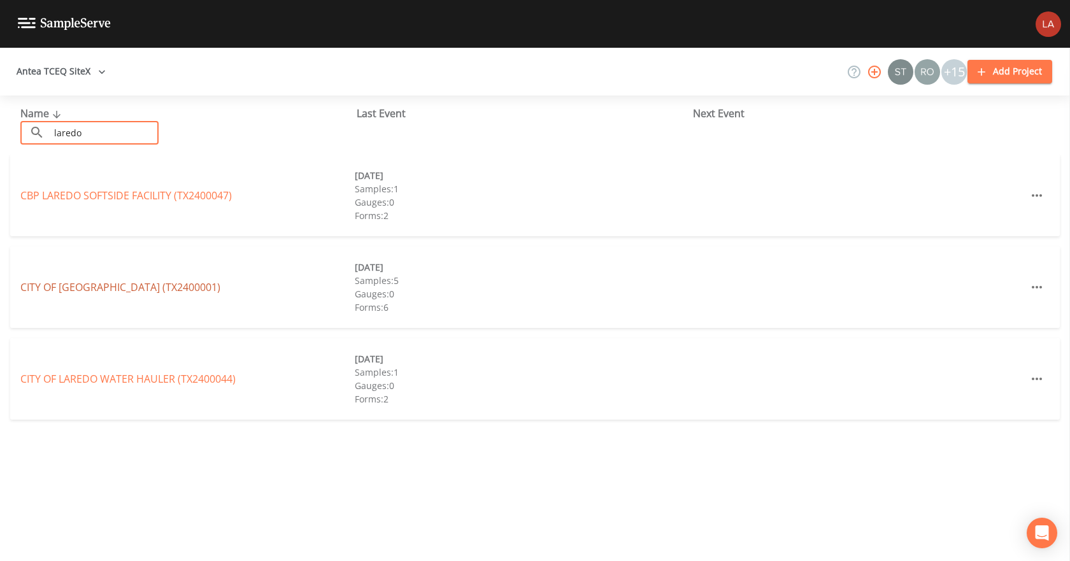
type input "laredo"
click at [116, 282] on link "CITY OF [GEOGRAPHIC_DATA] (TX2400001)" at bounding box center [120, 287] width 200 height 14
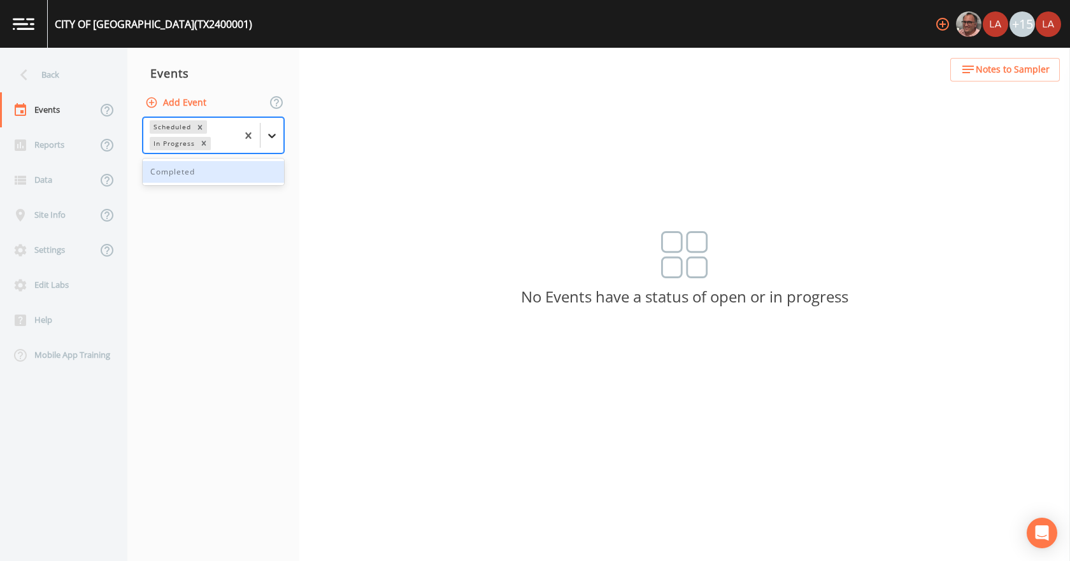
click at [269, 138] on icon at bounding box center [272, 135] width 13 height 13
click at [197, 173] on div "Completed" at bounding box center [213, 172] width 141 height 22
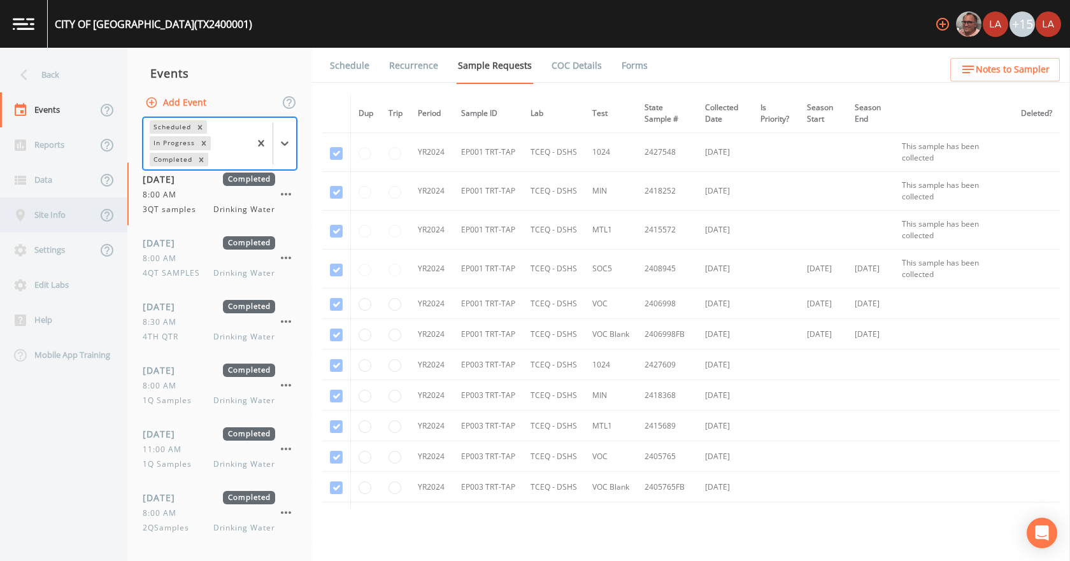
click at [44, 214] on div "Site Info" at bounding box center [48, 214] width 97 height 35
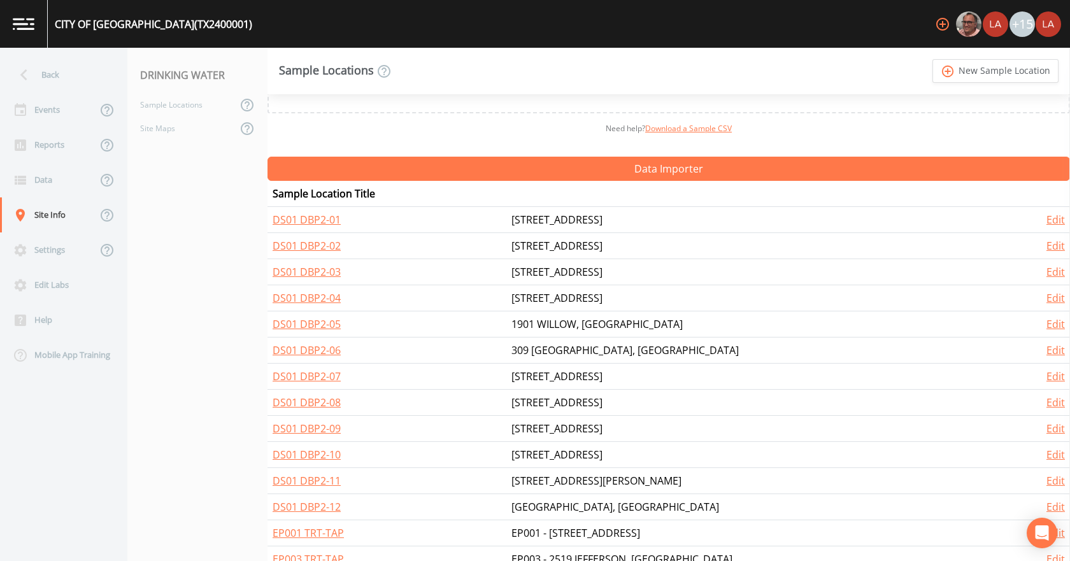
scroll to position [127, 0]
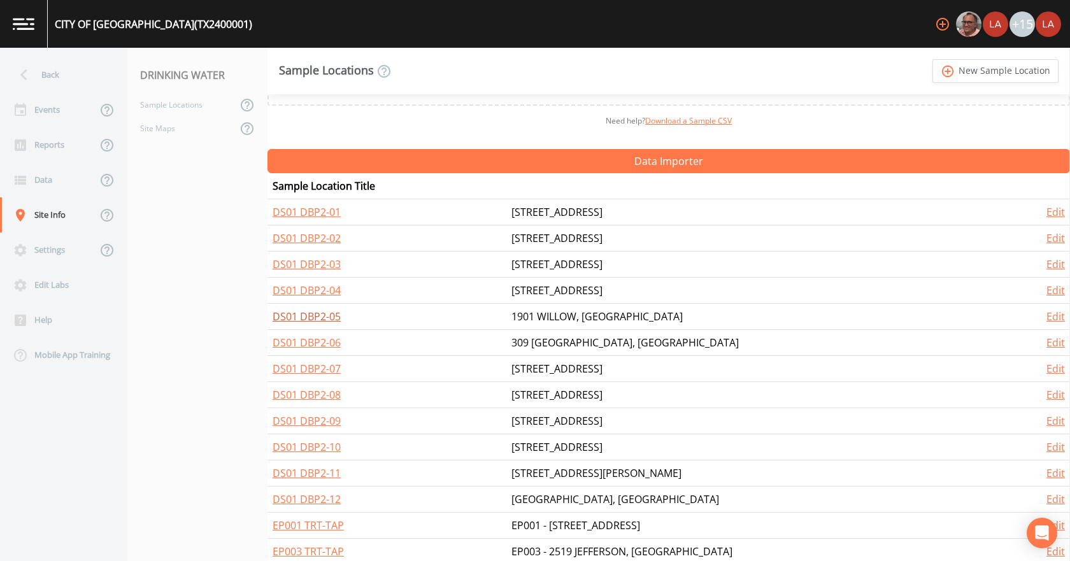
click at [313, 320] on link "DS01 DBP2-05" at bounding box center [307, 317] width 68 height 14
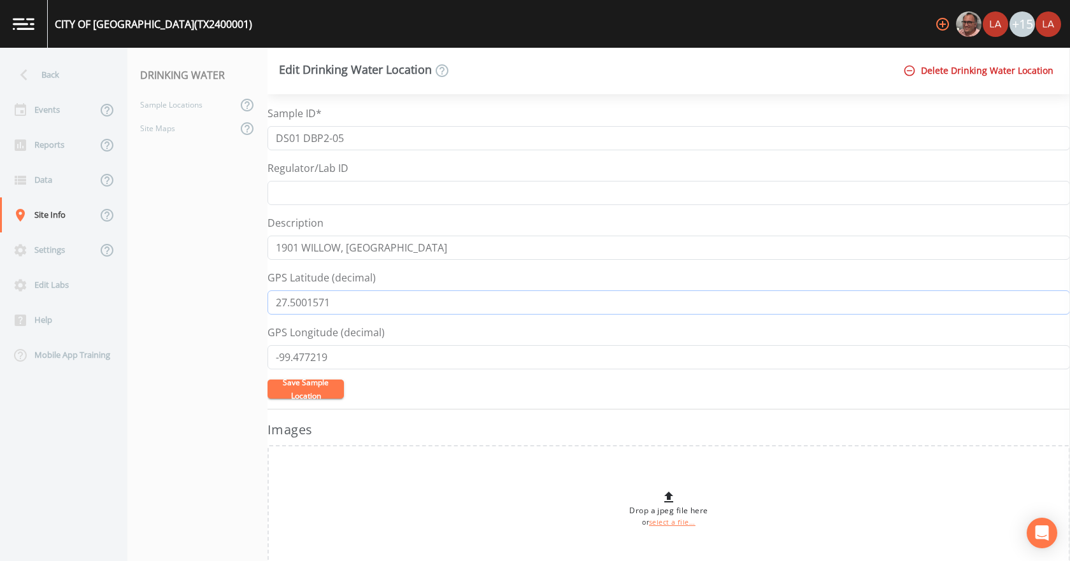
drag, startPoint x: 346, startPoint y: 298, endPoint x: 188, endPoint y: 284, distance: 158.6
click at [190, 285] on div "Back Events Reports Data Site Info Settings Edit Labs Help Mobile App Training …" at bounding box center [535, 304] width 1070 height 513
drag, startPoint x: 345, startPoint y: 363, endPoint x: 241, endPoint y: 354, distance: 104.9
click at [241, 354] on div "Back Events Reports Data Site Info Settings Edit Labs Help Mobile App Training …" at bounding box center [535, 304] width 1070 height 513
click at [175, 111] on div "Sample Locations" at bounding box center [182, 105] width 110 height 24
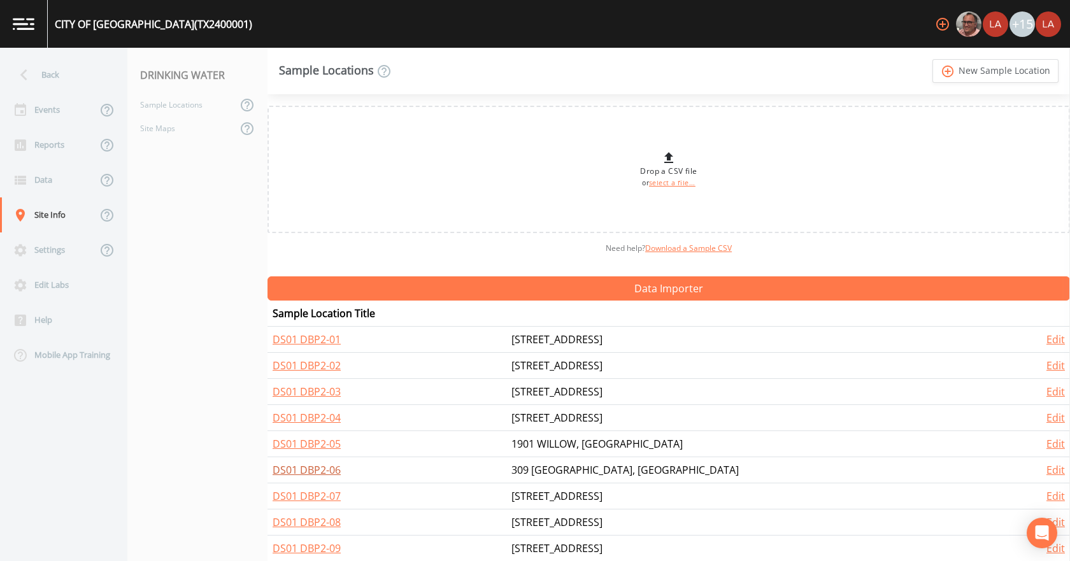
click at [327, 472] on link "DS01 DBP2-06" at bounding box center [307, 470] width 68 height 14
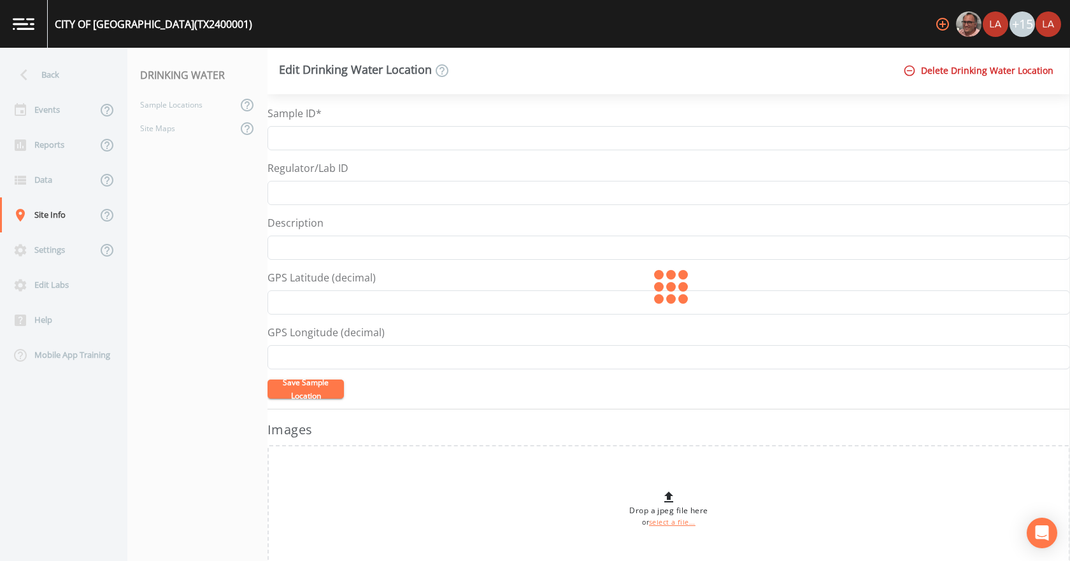
type input "DS01 DBP2-06"
type input "309 [GEOGRAPHIC_DATA], [GEOGRAPHIC_DATA]"
type input "27.5643372"
type input "-99.482901"
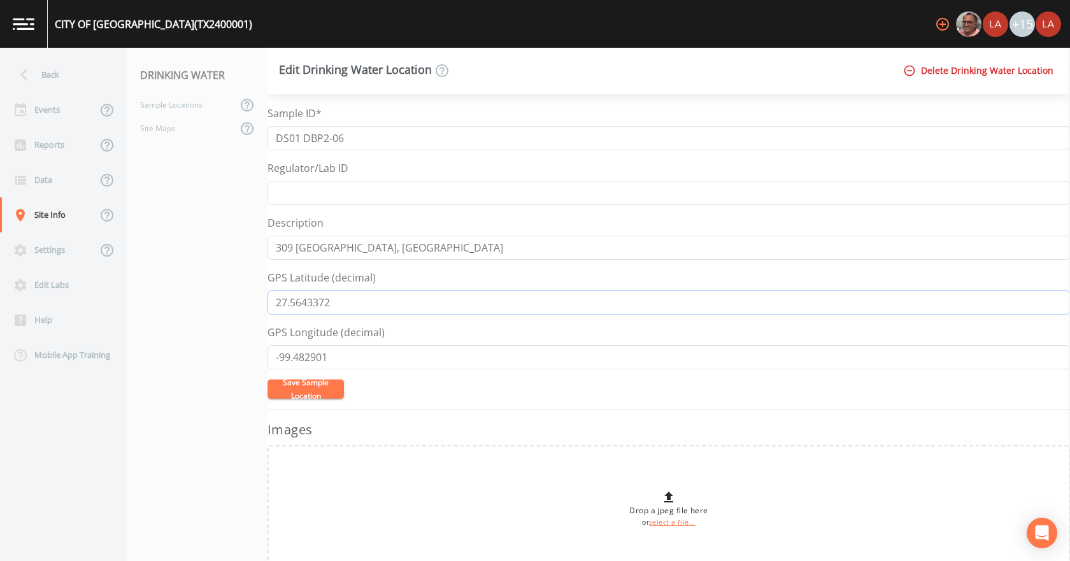
drag, startPoint x: 366, startPoint y: 308, endPoint x: 187, endPoint y: 297, distance: 180.0
click at [187, 297] on div "Back Events Reports Data Site Info Settings Edit Labs Help Mobile App Training …" at bounding box center [535, 304] width 1070 height 513
drag, startPoint x: 353, startPoint y: 356, endPoint x: 206, endPoint y: 343, distance: 147.7
click at [206, 343] on div "Back Events Reports Data Site Info Settings Edit Labs Help Mobile App Training …" at bounding box center [535, 304] width 1070 height 513
click at [203, 104] on div "Sample Locations" at bounding box center [182, 105] width 110 height 24
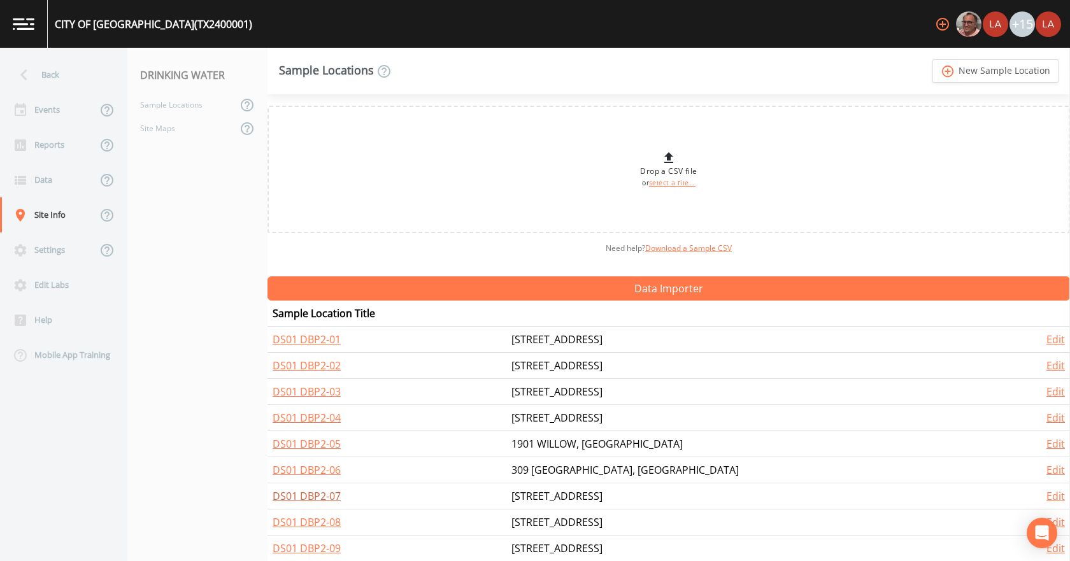
click at [308, 498] on link "DS01 DBP2-07" at bounding box center [307, 496] width 68 height 14
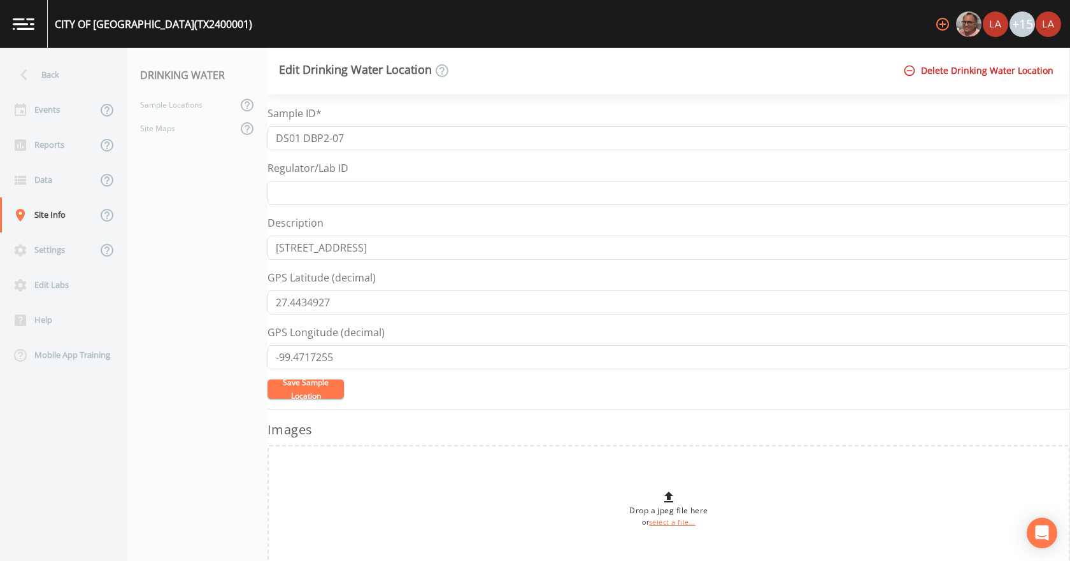
type input "DS01 DBP2-07"
type input "[STREET_ADDRESS]"
type input "27.4434927"
type input "-99.4717255"
drag, startPoint x: 290, startPoint y: 306, endPoint x: 199, endPoint y: 301, distance: 90.6
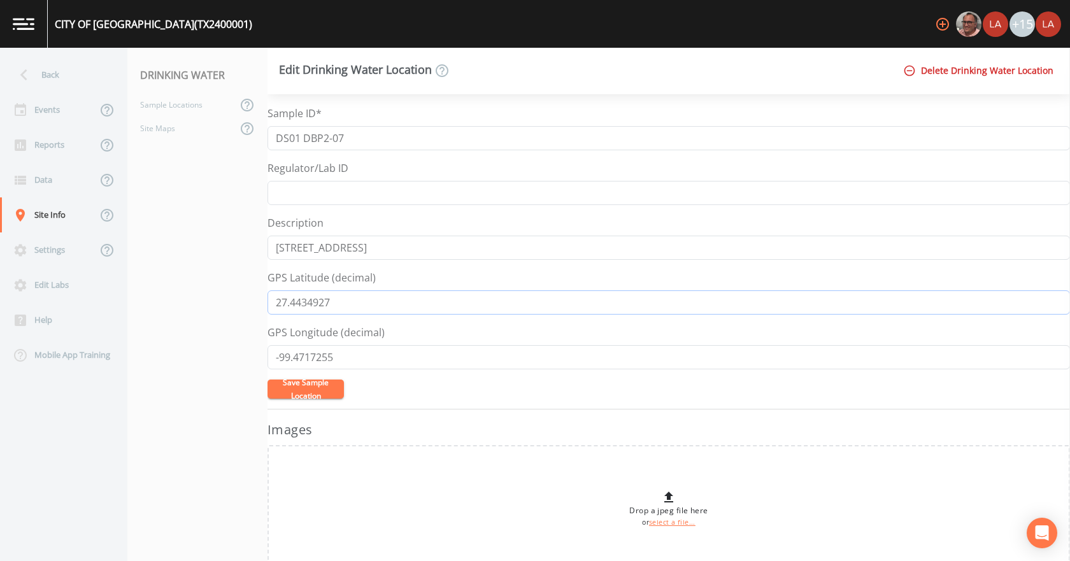
click at [199, 301] on div "Back Events Reports Data Site Info Settings Edit Labs Help Mobile App Training …" at bounding box center [535, 304] width 1070 height 513
drag, startPoint x: 357, startPoint y: 355, endPoint x: 177, endPoint y: 349, distance: 180.4
click at [178, 349] on div "Back Events Reports Data Site Info Settings Edit Labs Help Mobile App Training …" at bounding box center [535, 304] width 1070 height 513
click at [67, 71] on div "Back" at bounding box center [57, 74] width 115 height 35
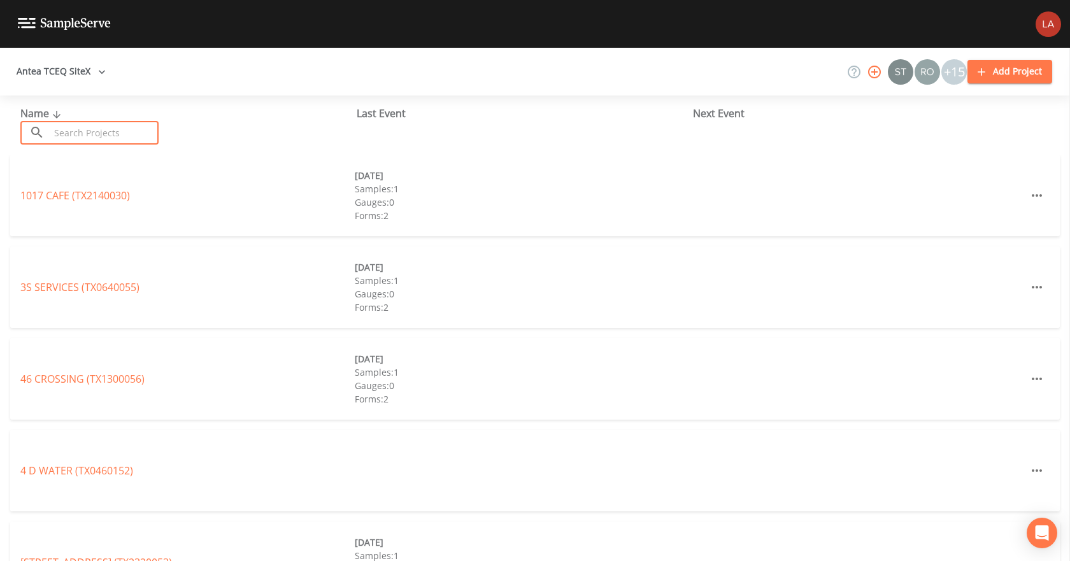
click at [97, 128] on input "text" at bounding box center [104, 133] width 109 height 24
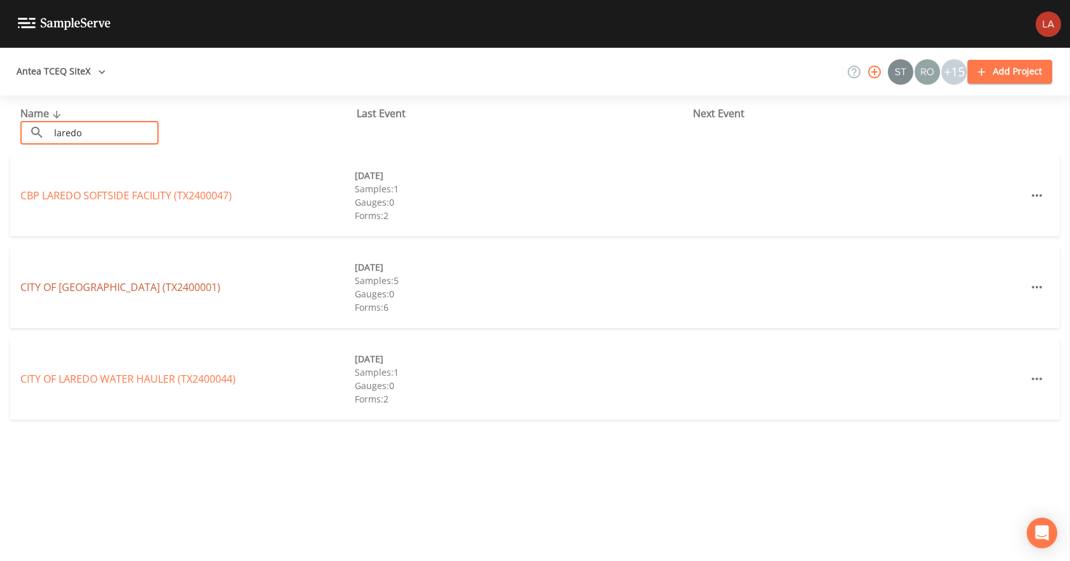
type input "laredo"
click at [86, 290] on link "CITY OF [GEOGRAPHIC_DATA] (TX2400001)" at bounding box center [120, 287] width 200 height 14
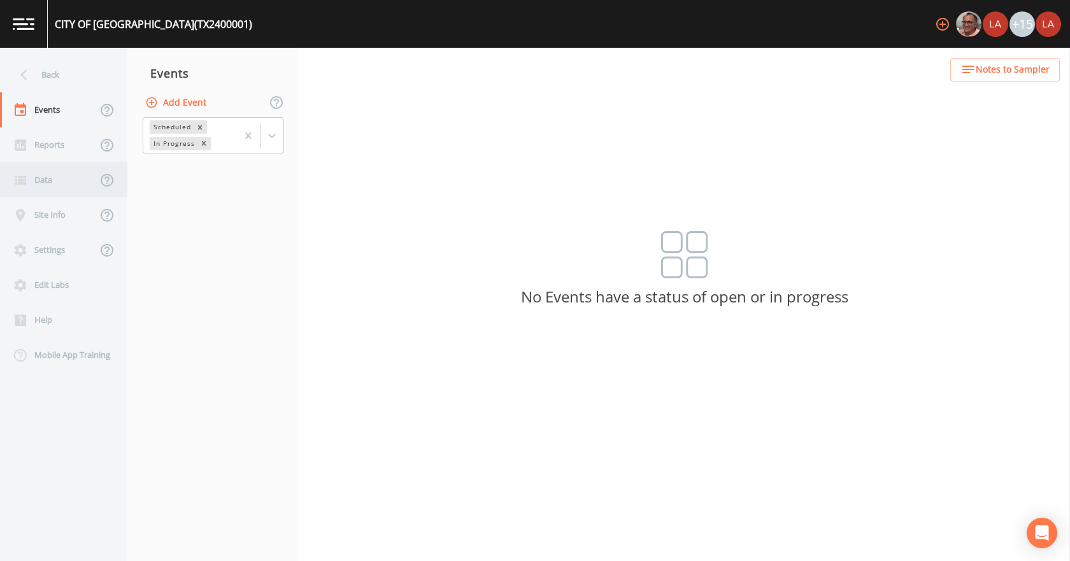
click at [71, 195] on div "Data" at bounding box center [48, 179] width 97 height 35
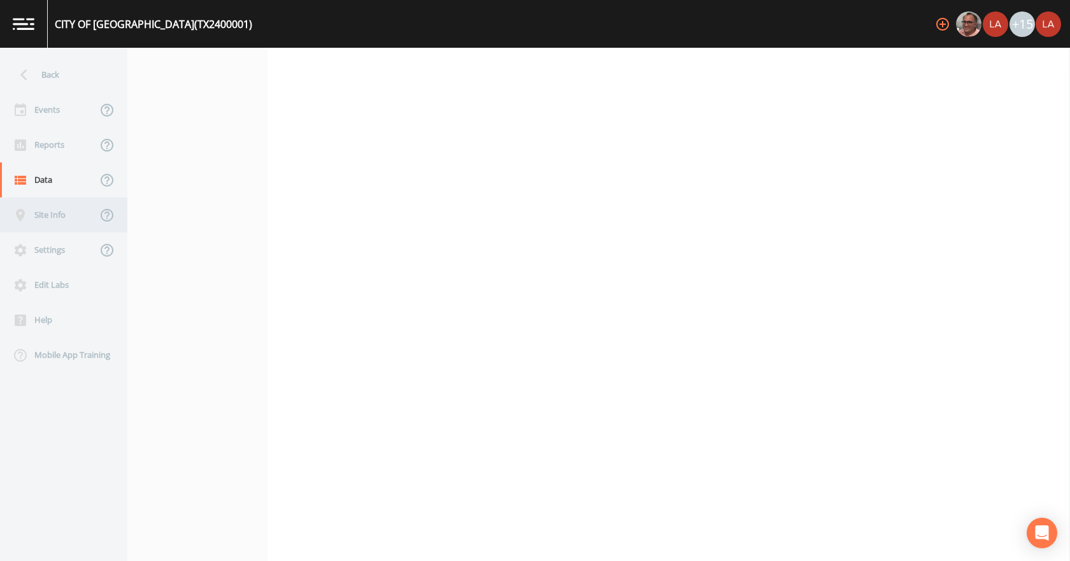
click at [47, 226] on div "Site Info" at bounding box center [48, 214] width 97 height 35
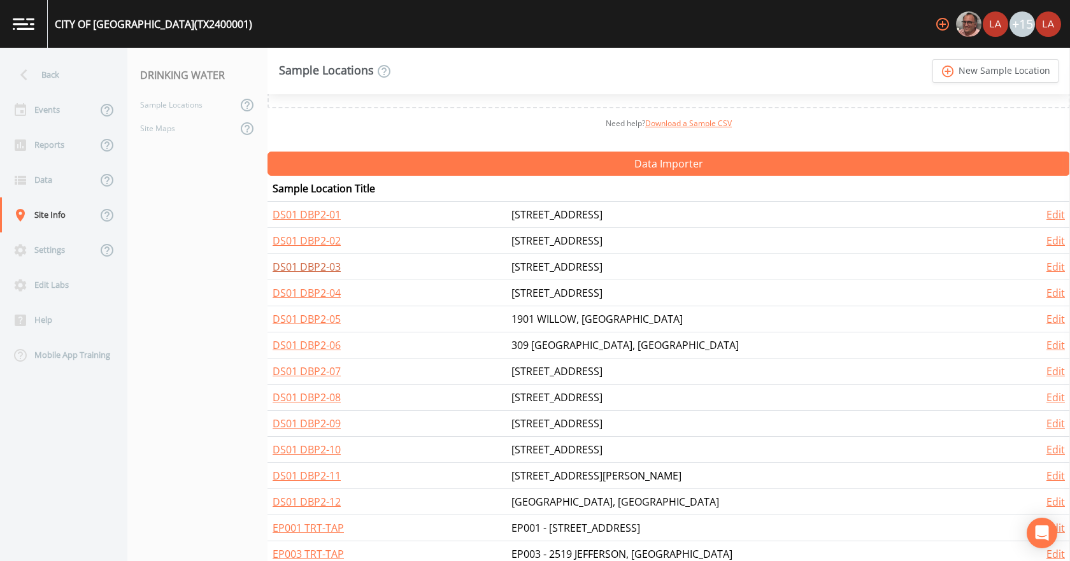
scroll to position [127, 0]
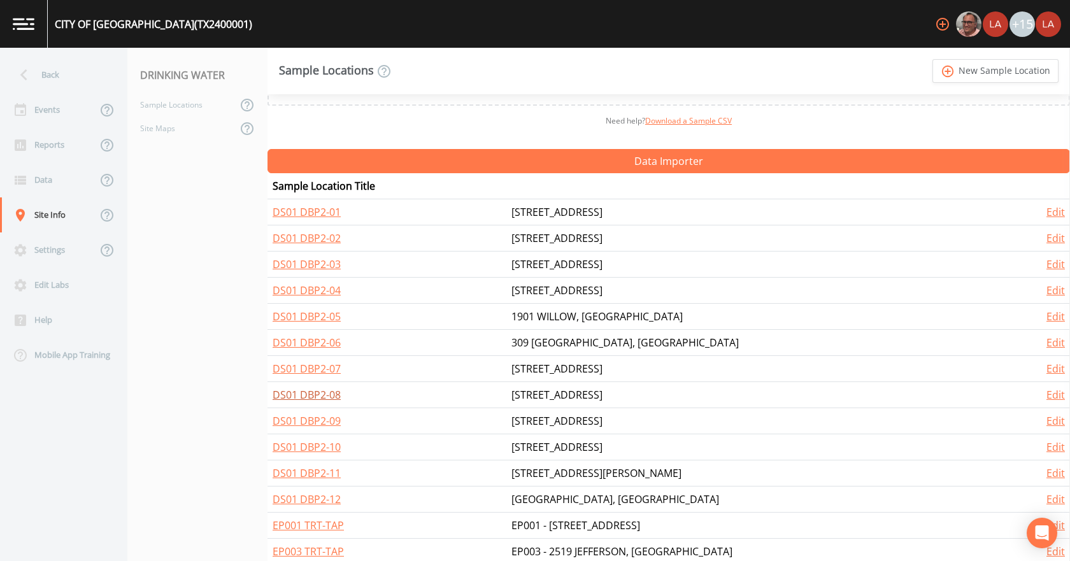
click at [324, 396] on link "DS01 DBP2-08" at bounding box center [307, 395] width 68 height 14
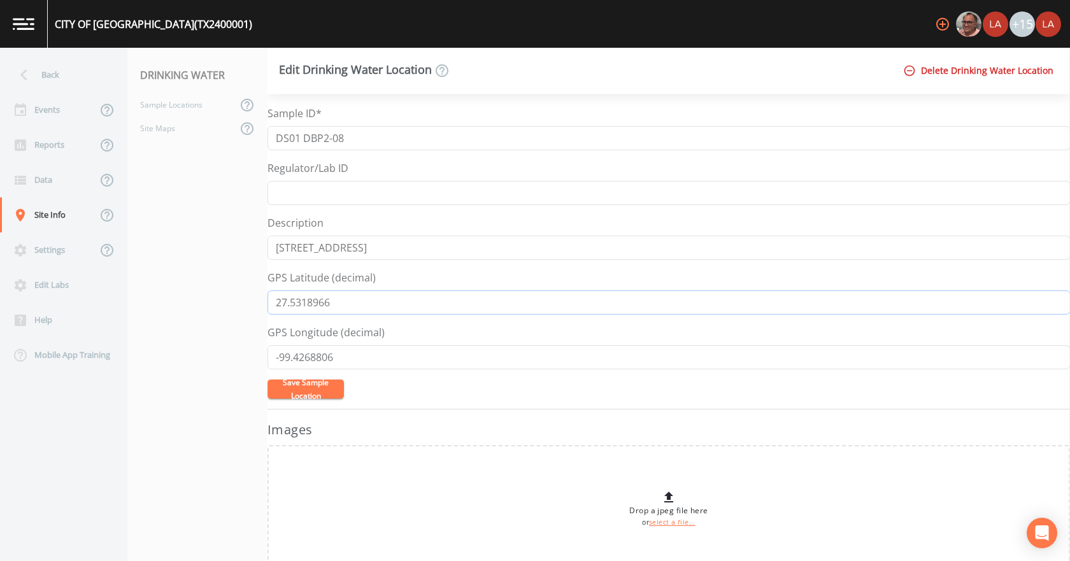
drag, startPoint x: 355, startPoint y: 306, endPoint x: 222, endPoint y: 292, distance: 133.2
click at [222, 292] on div "Back Events Reports Data Site Info Settings Edit Labs Help Mobile App Training …" at bounding box center [535, 304] width 1070 height 513
drag, startPoint x: 351, startPoint y: 361, endPoint x: 195, endPoint y: 336, distance: 157.9
click at [195, 336] on div "Back Events Reports Data Site Info Settings Edit Labs Help Mobile App Training …" at bounding box center [535, 304] width 1070 height 513
click at [169, 110] on div "Sample Locations" at bounding box center [182, 105] width 110 height 24
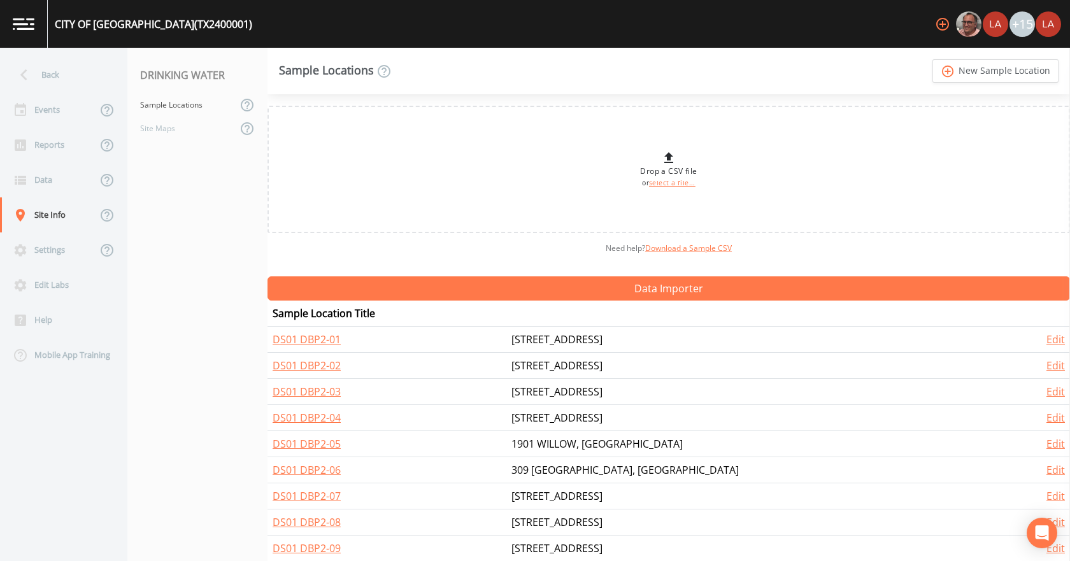
scroll to position [127, 0]
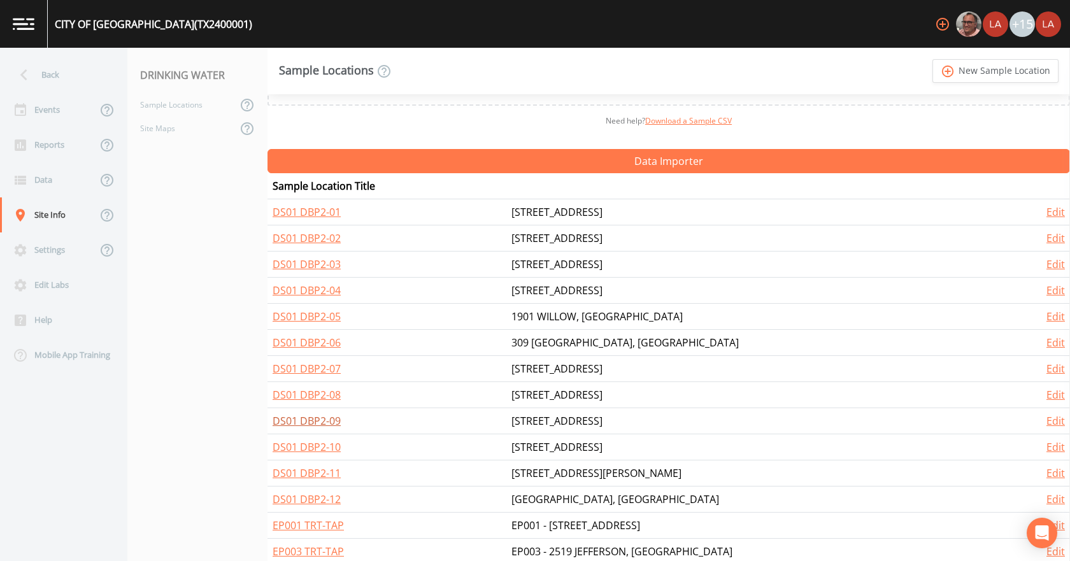
click at [325, 421] on link "DS01 DBP2-09" at bounding box center [307, 421] width 68 height 14
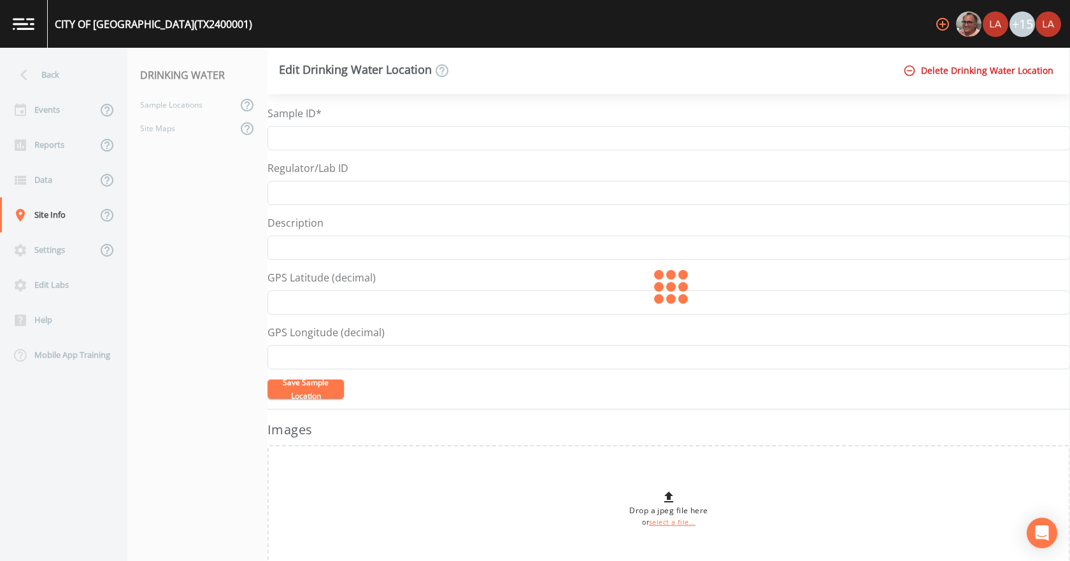
type input "DS01 DBP2-09"
type input "[STREET_ADDRESS]"
type input "27.4436118"
type input "-99.4584666"
drag, startPoint x: 376, startPoint y: 297, endPoint x: 203, endPoint y: 280, distance: 174.8
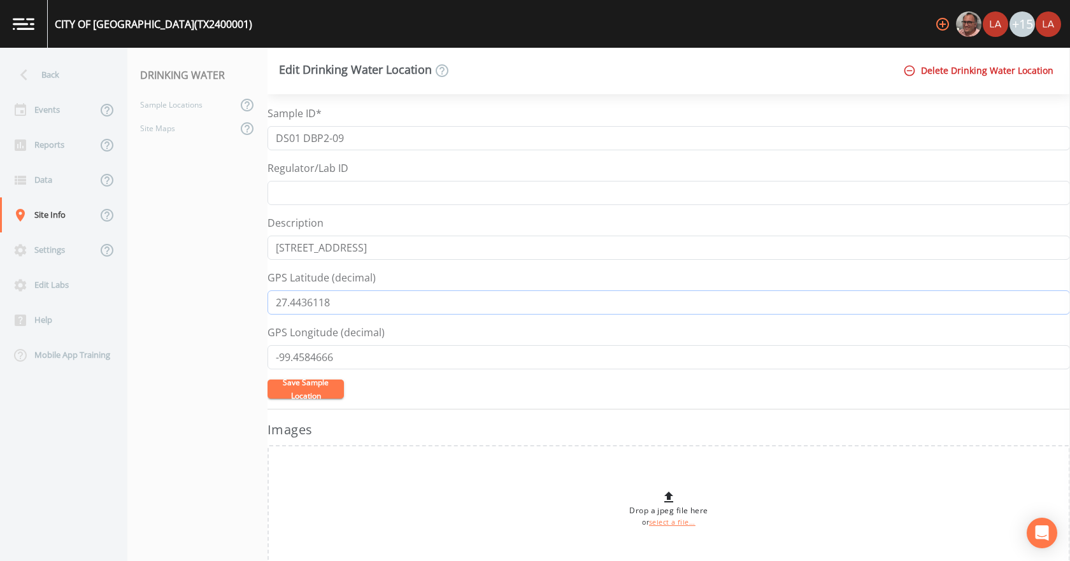
click at [203, 280] on div "Back Events Reports Data Site Info Settings Edit Labs Help Mobile App Training …" at bounding box center [535, 304] width 1070 height 513
drag, startPoint x: 295, startPoint y: 345, endPoint x: 196, endPoint y: 343, distance: 99.4
click at [196, 343] on div "Back Events Reports Data Site Info Settings Edit Labs Help Mobile App Training …" at bounding box center [535, 304] width 1070 height 513
click at [197, 100] on div "Sample Locations" at bounding box center [182, 105] width 110 height 24
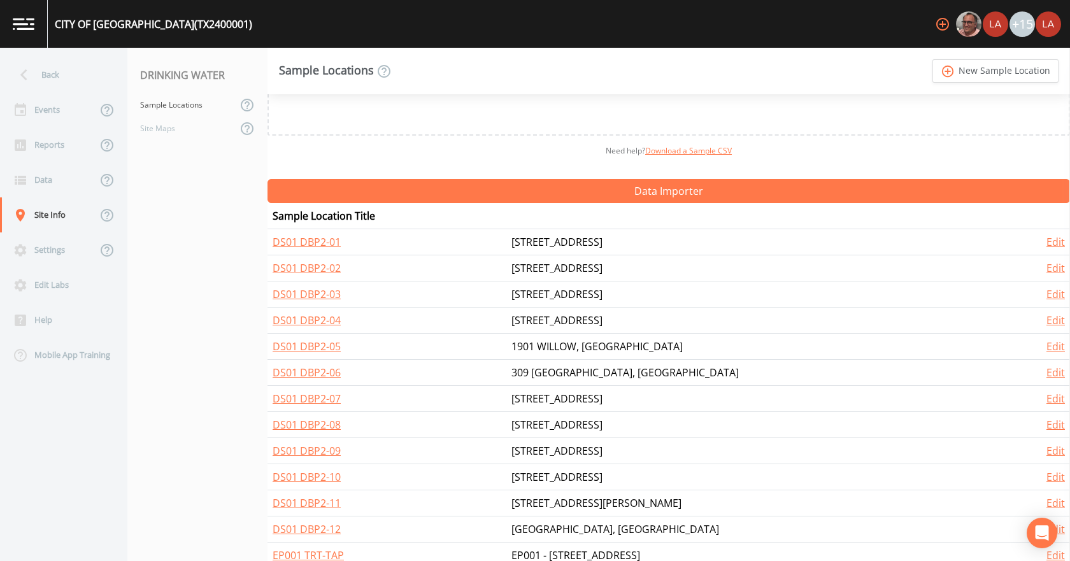
scroll to position [127, 0]
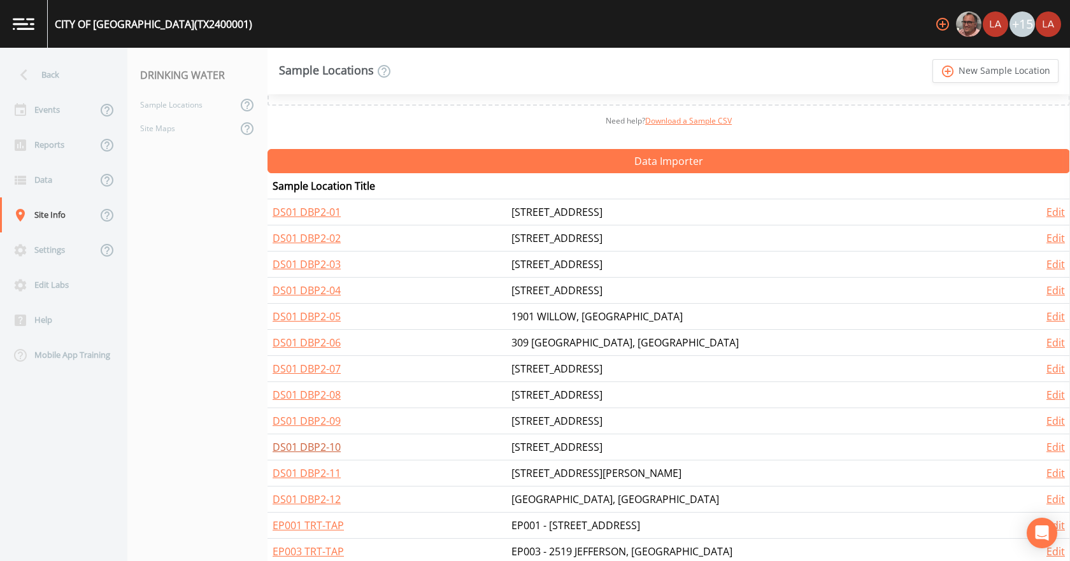
click at [304, 444] on link "DS01 DBP2-10" at bounding box center [307, 447] width 68 height 14
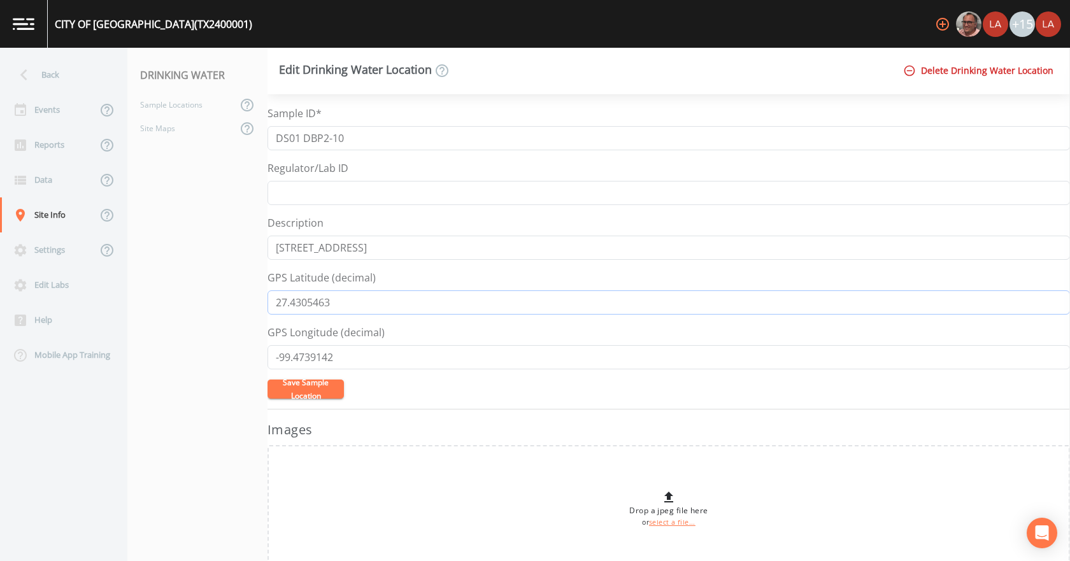
drag, startPoint x: 336, startPoint y: 297, endPoint x: 154, endPoint y: 276, distance: 184.1
click at [154, 276] on div "Back Events Reports Data Site Info Settings Edit Labs Help Mobile App Training …" at bounding box center [535, 304] width 1070 height 513
drag, startPoint x: 356, startPoint y: 357, endPoint x: 194, endPoint y: 349, distance: 162.6
click at [194, 352] on div "Back Events Reports Data Site Info Settings Edit Labs Help Mobile App Training …" at bounding box center [535, 304] width 1070 height 513
click at [180, 106] on div "Sample Locations" at bounding box center [182, 105] width 110 height 24
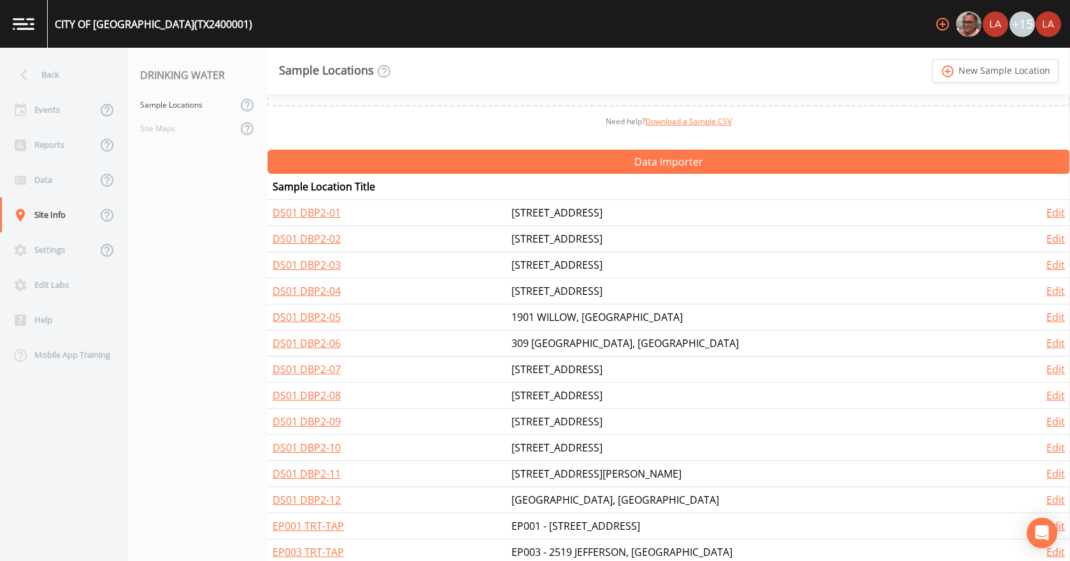
scroll to position [127, 0]
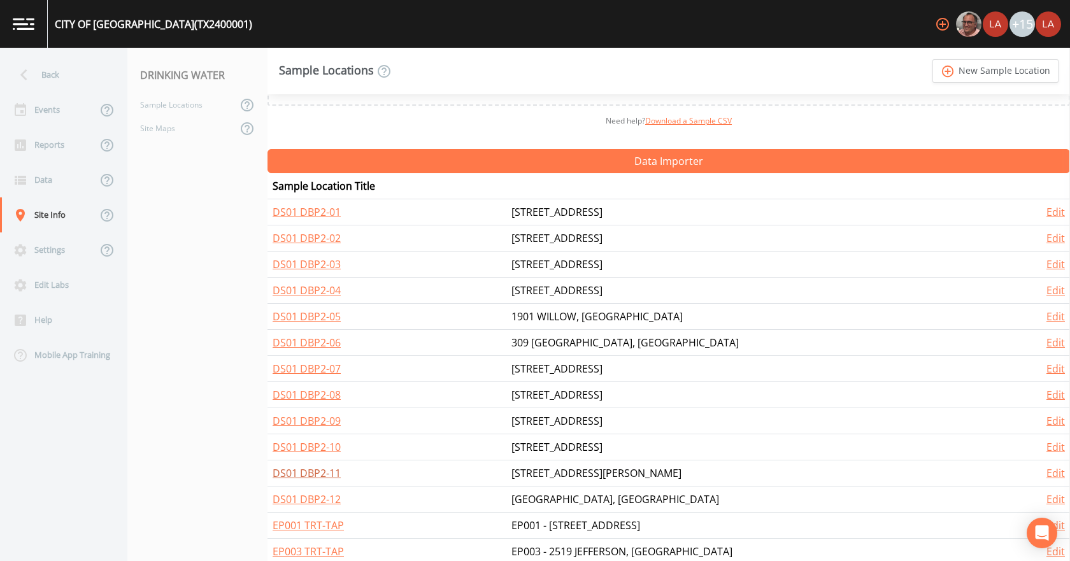
click at [324, 476] on link "DS01 DBP2-11" at bounding box center [307, 473] width 68 height 14
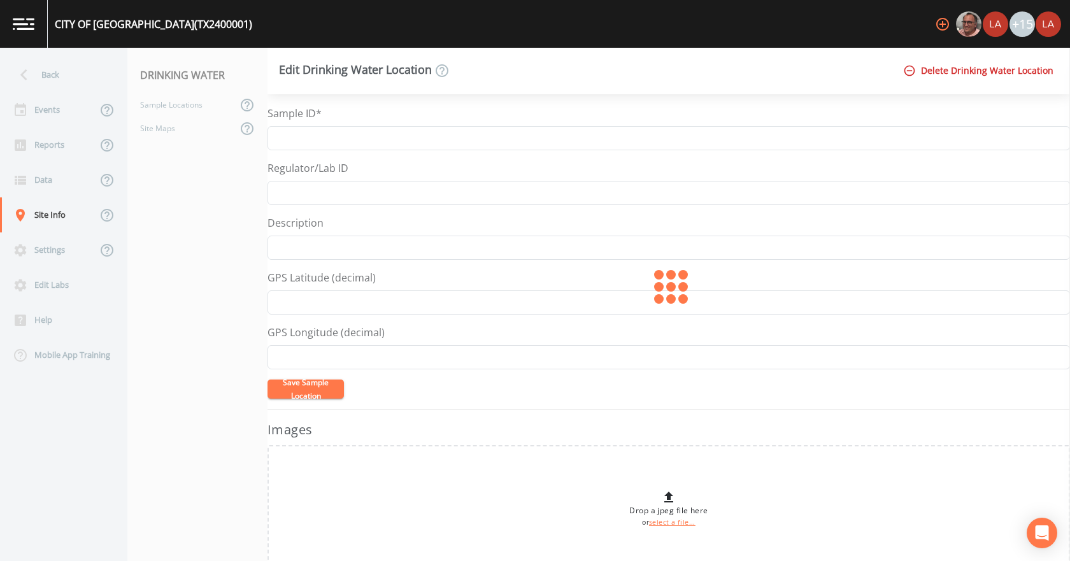
type input "DS01 DBP2-11"
type input "[STREET_ADDRESS][PERSON_NAME]"
type input "27.4730509"
type input "-99.4538195"
drag, startPoint x: 366, startPoint y: 306, endPoint x: 216, endPoint y: 296, distance: 150.7
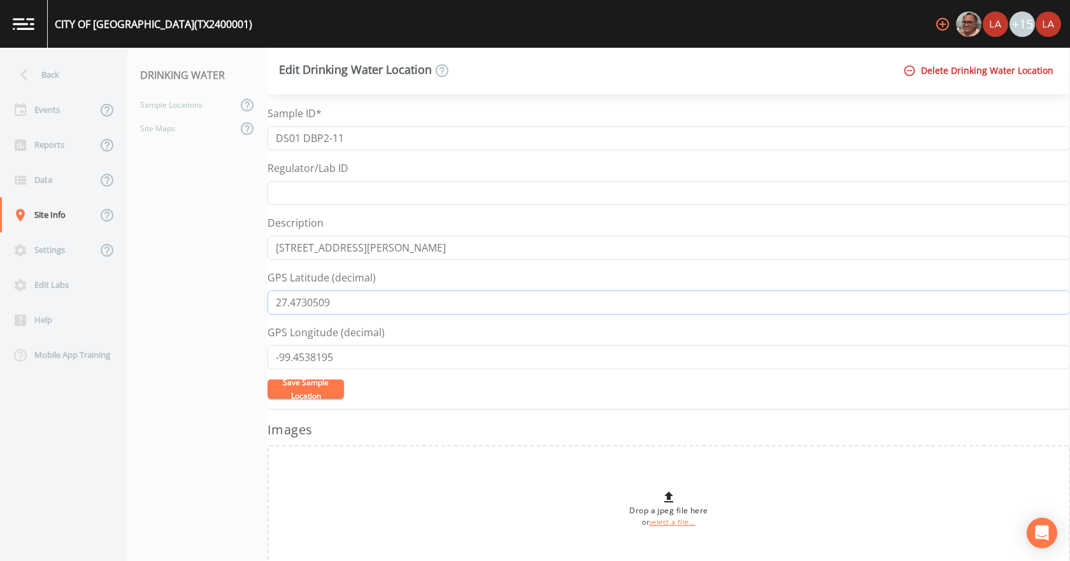
click at [216, 296] on div "Back Events Reports Data Site Info Settings Edit Labs Help Mobile App Training …" at bounding box center [535, 304] width 1070 height 513
drag, startPoint x: 359, startPoint y: 350, endPoint x: 171, endPoint y: 335, distance: 187.9
click at [172, 336] on div "Back Events Reports Data Site Info Settings Edit Labs Help Mobile App Training …" at bounding box center [535, 304] width 1070 height 513
click at [173, 108] on div "Sample Locations" at bounding box center [182, 105] width 110 height 24
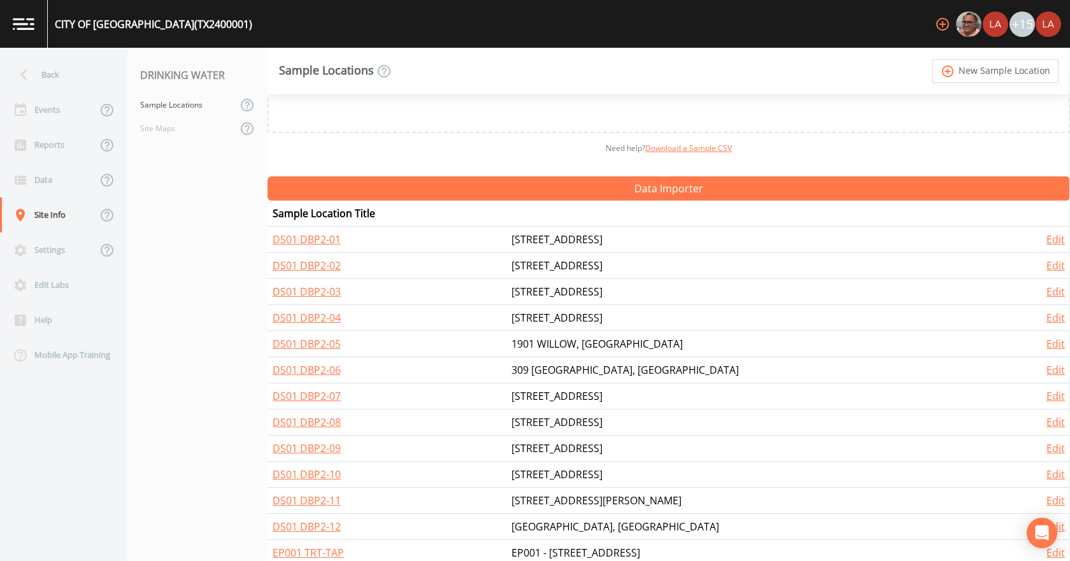
scroll to position [220, 0]
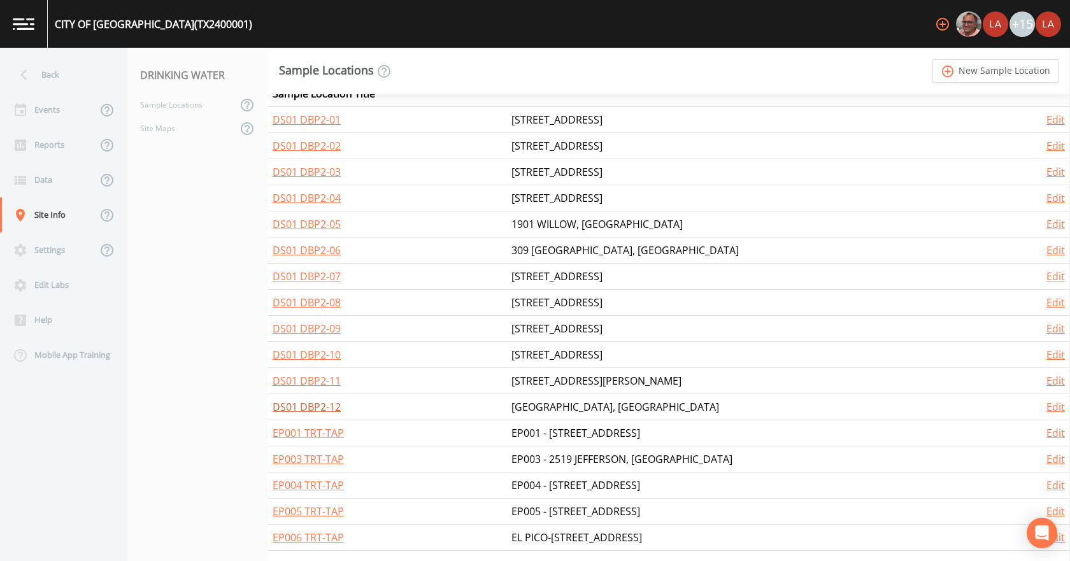
click at [326, 401] on link "DS01 DBP2-12" at bounding box center [307, 407] width 68 height 14
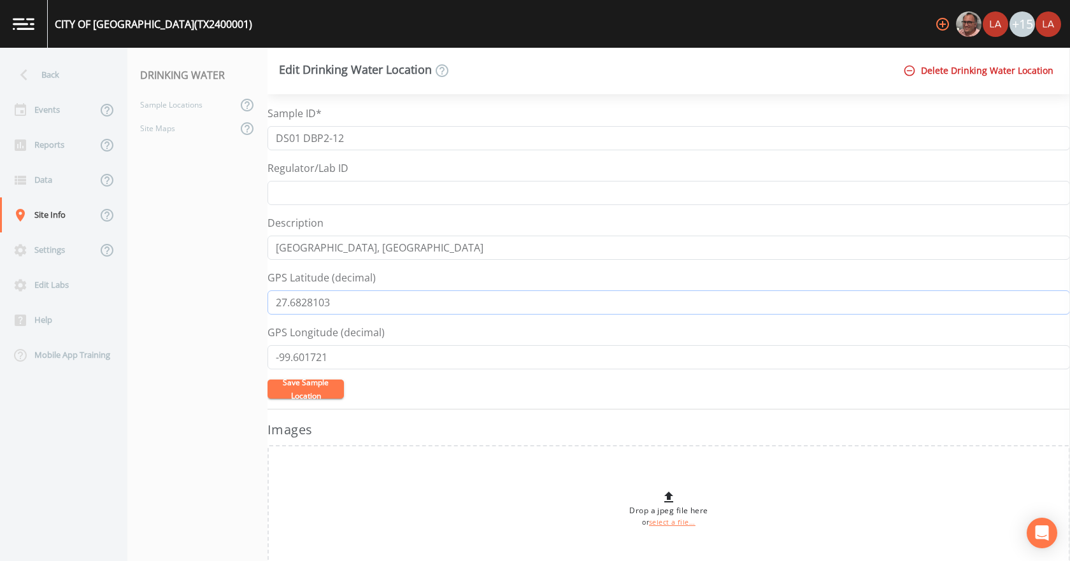
drag, startPoint x: 278, startPoint y: 290, endPoint x: 124, endPoint y: 285, distance: 154.3
click at [124, 285] on div "Back Events Reports Data Site Info Settings Edit Labs Help Mobile App Training …" at bounding box center [535, 304] width 1070 height 513
drag, startPoint x: 333, startPoint y: 357, endPoint x: 211, endPoint y: 348, distance: 122.6
click at [211, 348] on div "Back Events Reports Data Site Info Settings Edit Labs Help Mobile App Training …" at bounding box center [535, 304] width 1070 height 513
click at [181, 108] on div "Sample Locations" at bounding box center [182, 105] width 110 height 24
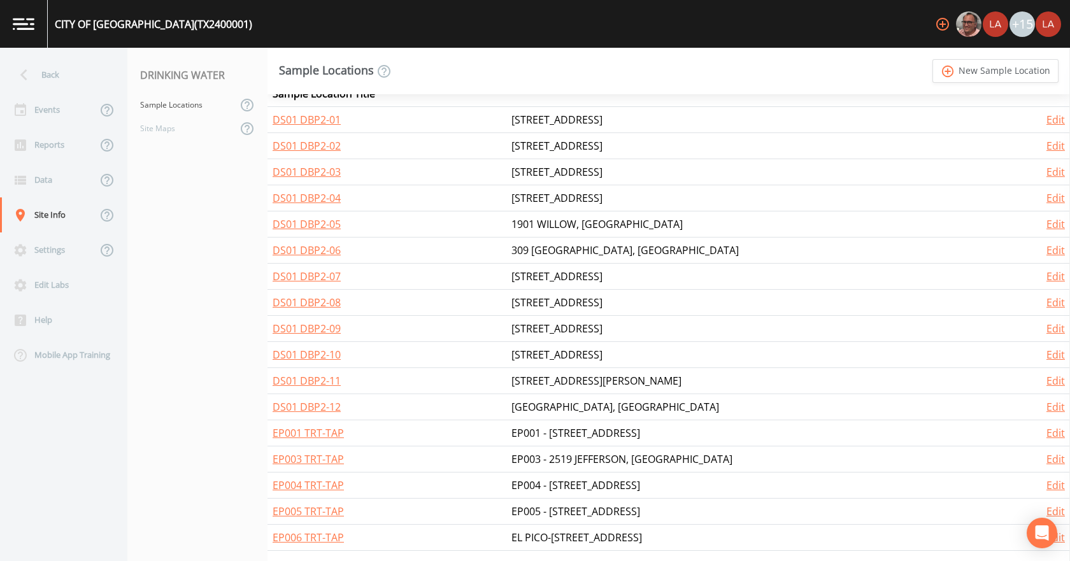
scroll to position [156, 0]
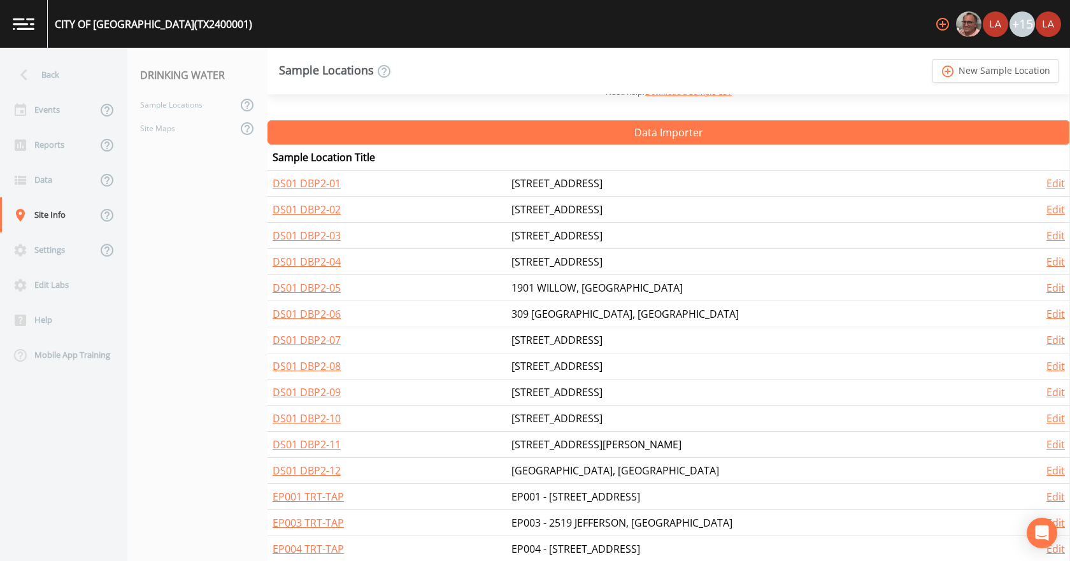
click at [24, 55] on nav "Back Events Reports Data Site Info Settings Edit Labs Help Mobile App Training" at bounding box center [63, 304] width 127 height 513
click at [69, 73] on div "Back" at bounding box center [57, 74] width 115 height 35
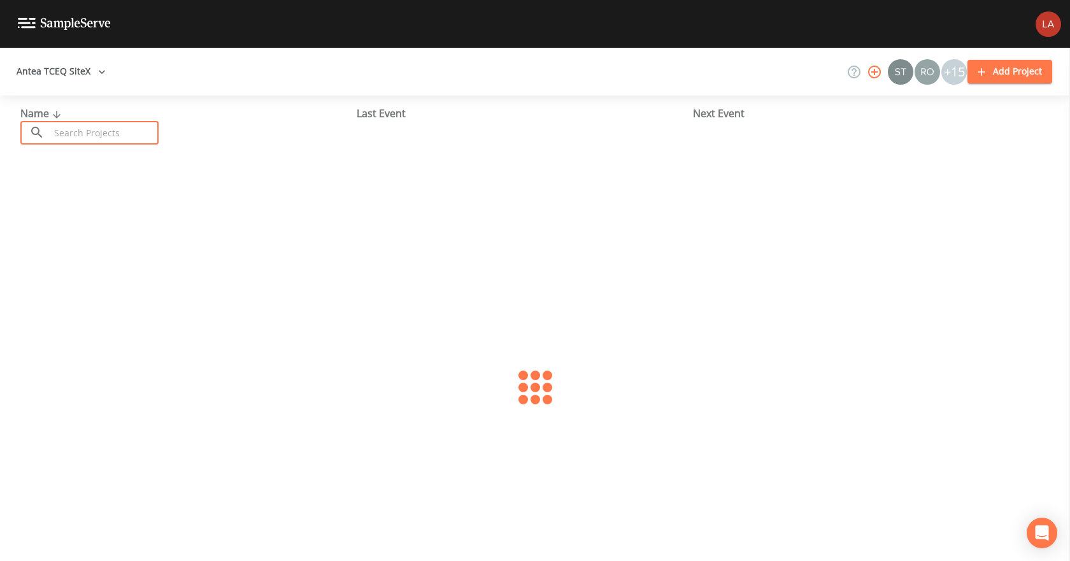
click at [143, 124] on input "text" at bounding box center [104, 133] width 109 height 24
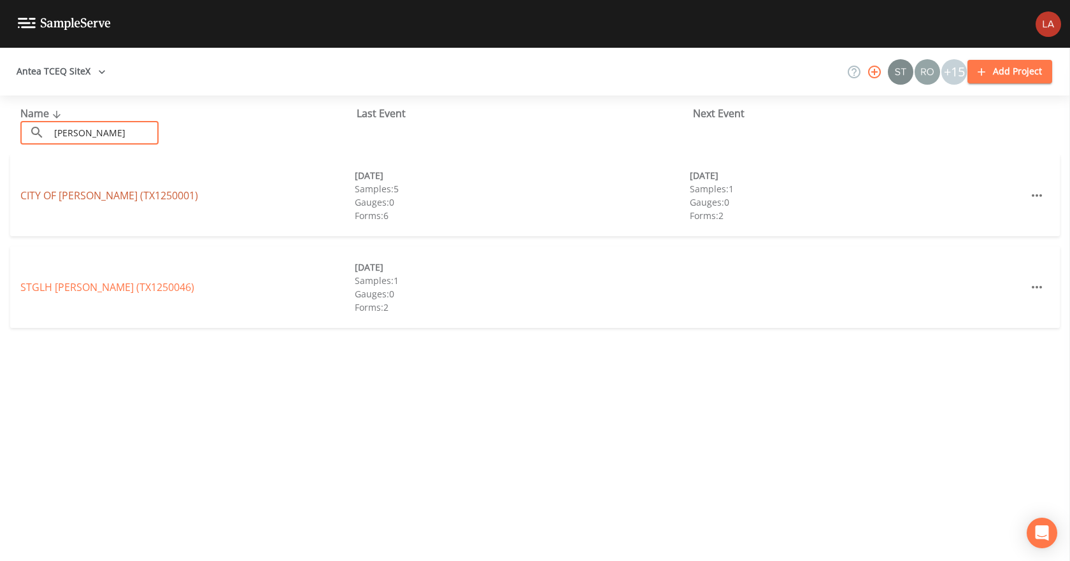
type input "[PERSON_NAME]"
click at [97, 197] on link "CITY OF [PERSON_NAME] (TX1250001)" at bounding box center [109, 196] width 178 height 14
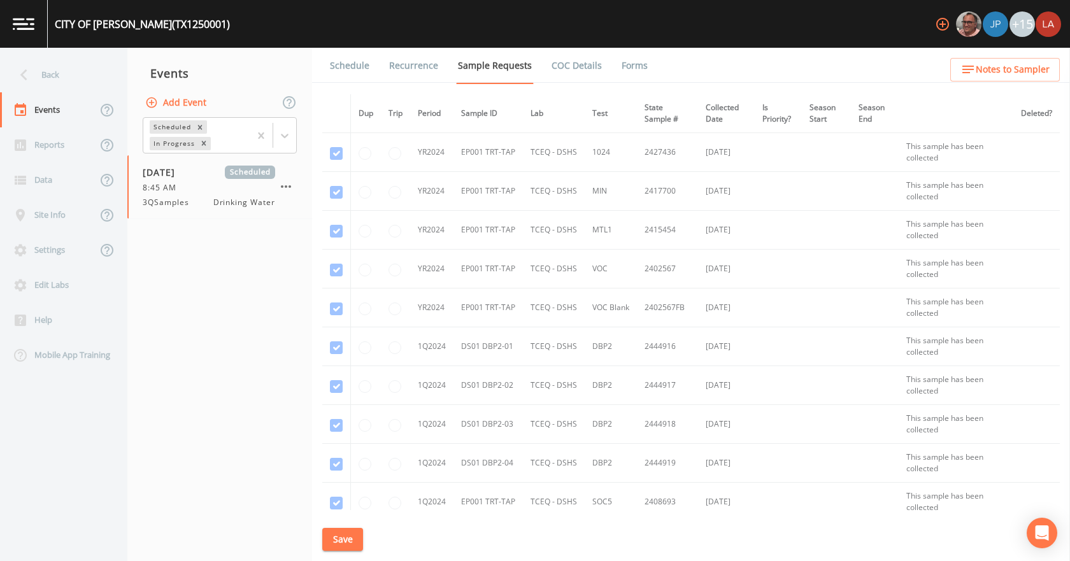
drag, startPoint x: 347, startPoint y: 56, endPoint x: 350, endPoint y: 79, distance: 23.1
click at [347, 57] on link "Schedule" at bounding box center [349, 66] width 43 height 36
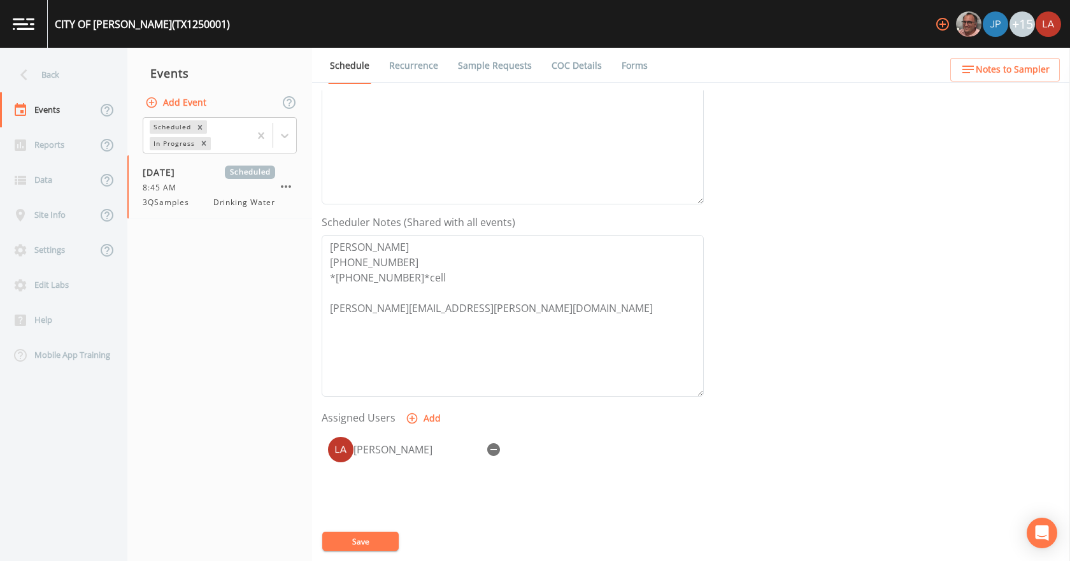
scroll to position [255, 0]
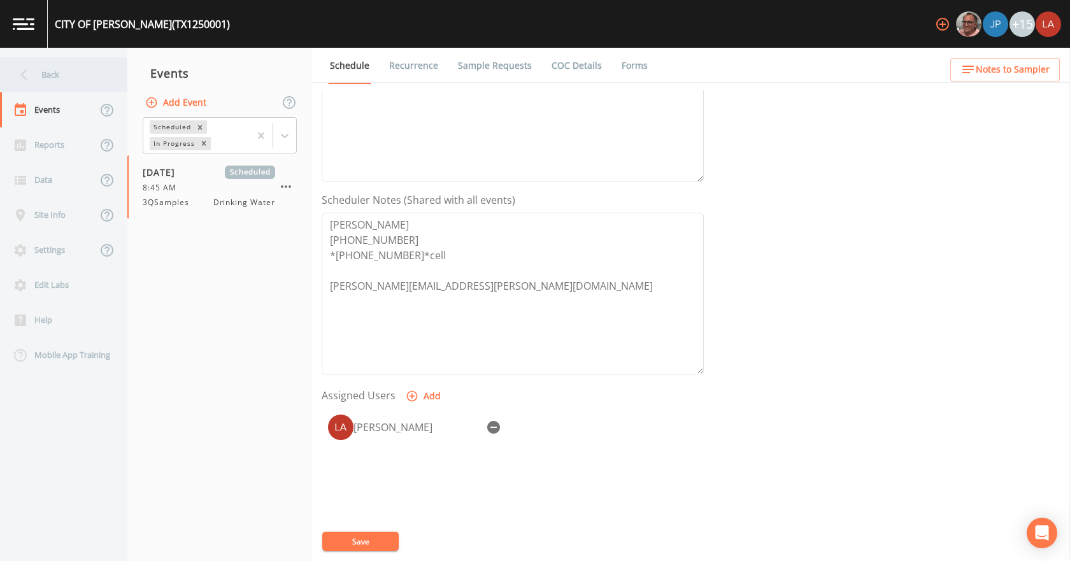
click at [56, 70] on div "Back" at bounding box center [57, 74] width 115 height 35
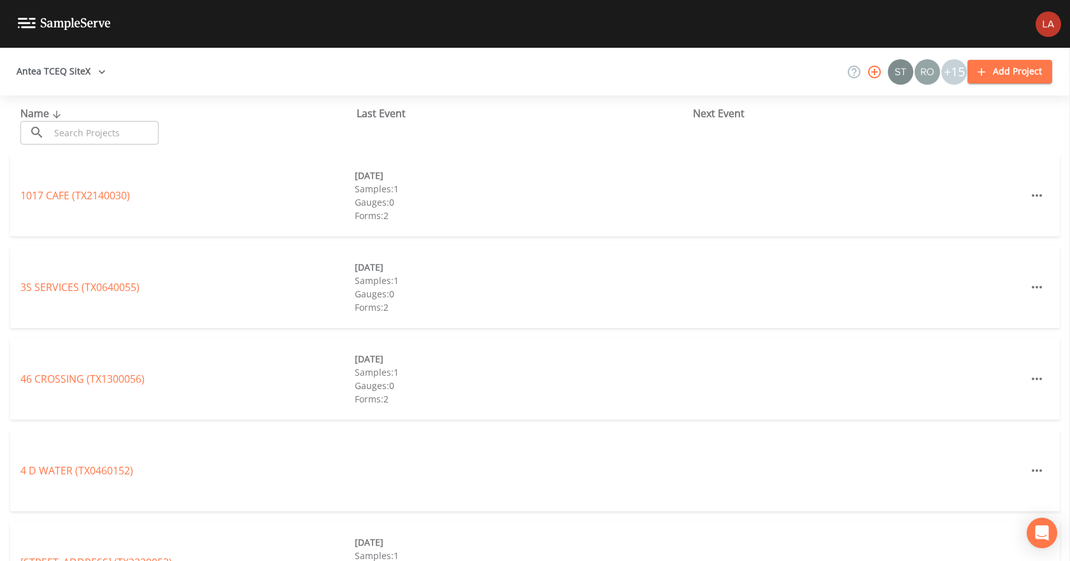
click at [109, 128] on input "text" at bounding box center [104, 133] width 109 height 24
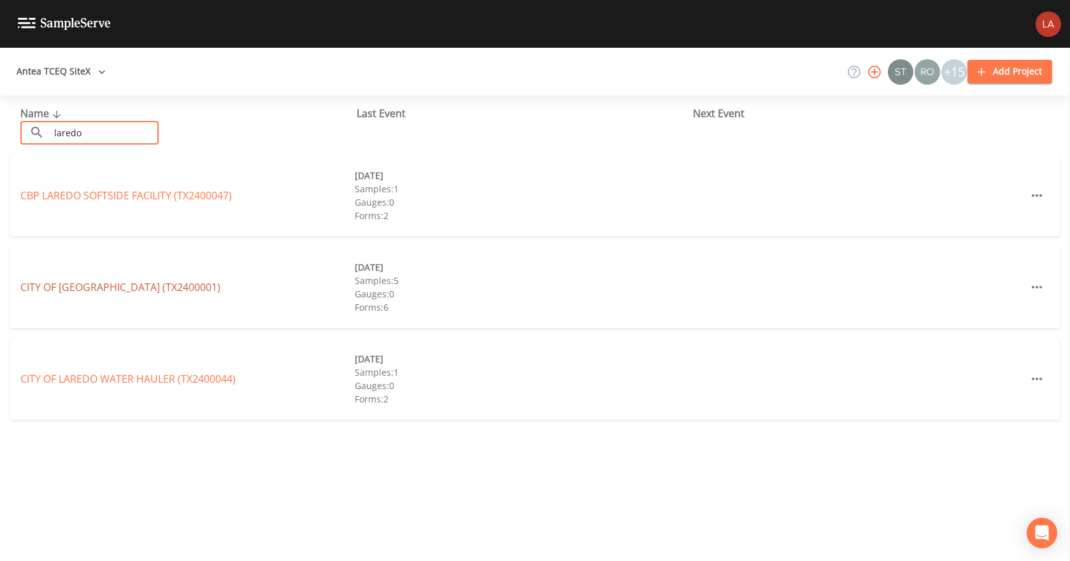
type input "laredo"
click at [101, 288] on link "CITY OF [GEOGRAPHIC_DATA] (TX2400001)" at bounding box center [120, 287] width 200 height 14
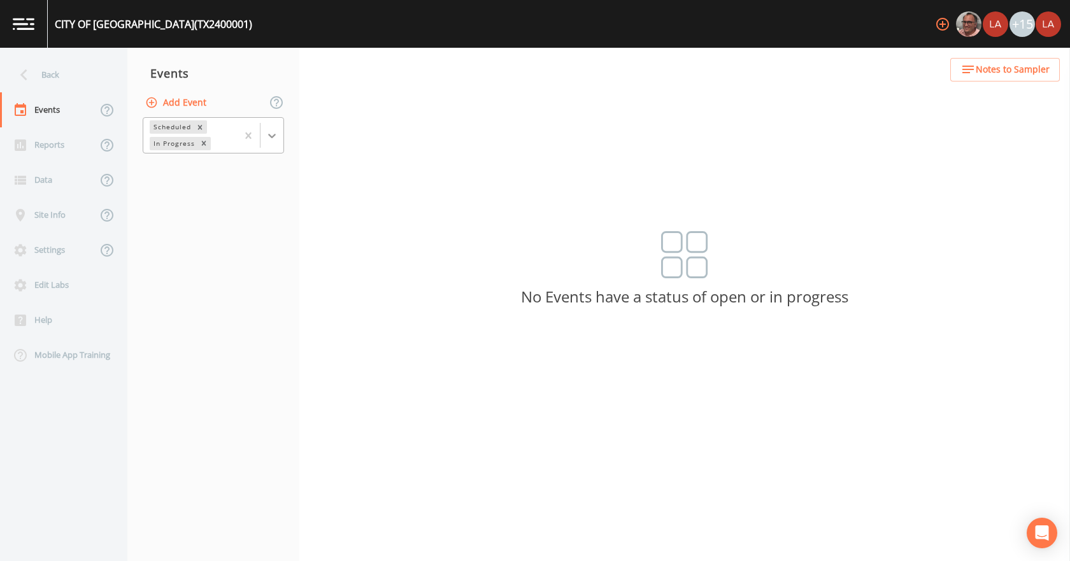
click at [277, 143] on div at bounding box center [272, 135] width 23 height 23
click at [196, 179] on div "Completed" at bounding box center [213, 172] width 141 height 22
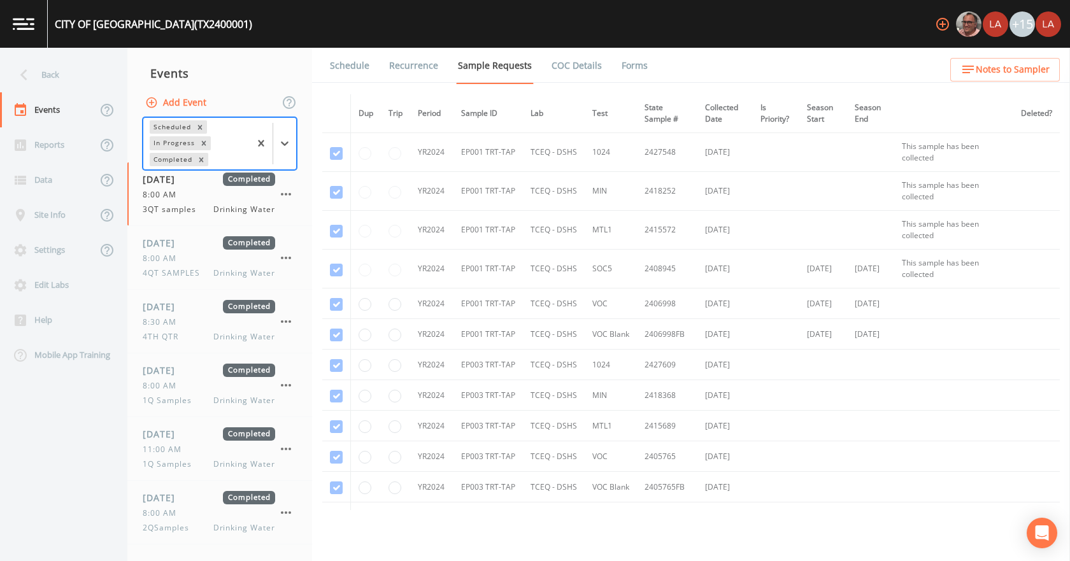
click at [352, 61] on link "Schedule" at bounding box center [349, 66] width 43 height 36
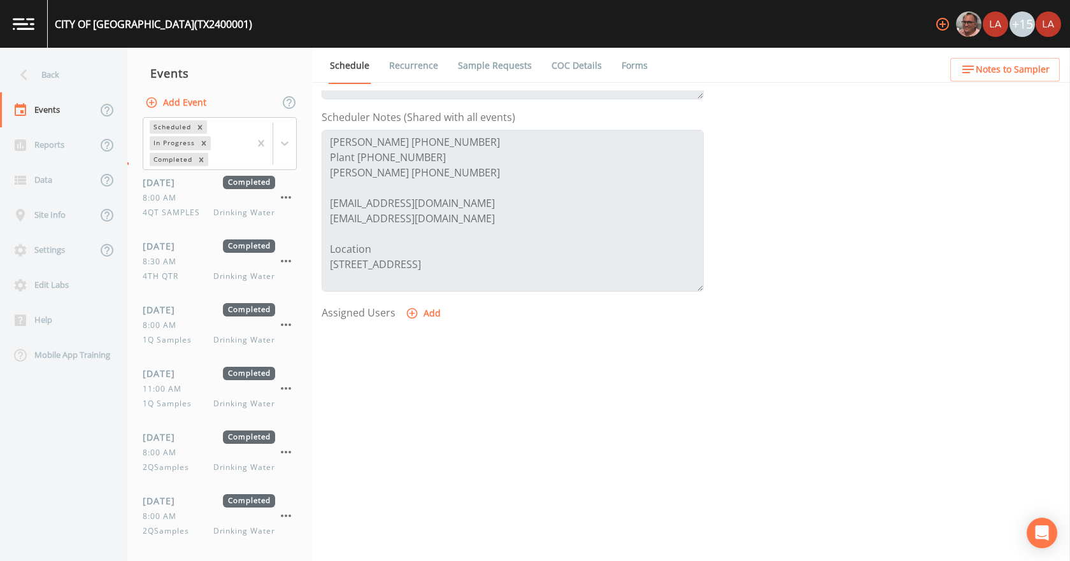
scroll to position [187, 0]
click at [185, 517] on span "10:30 AM" at bounding box center [166, 517] width 47 height 11
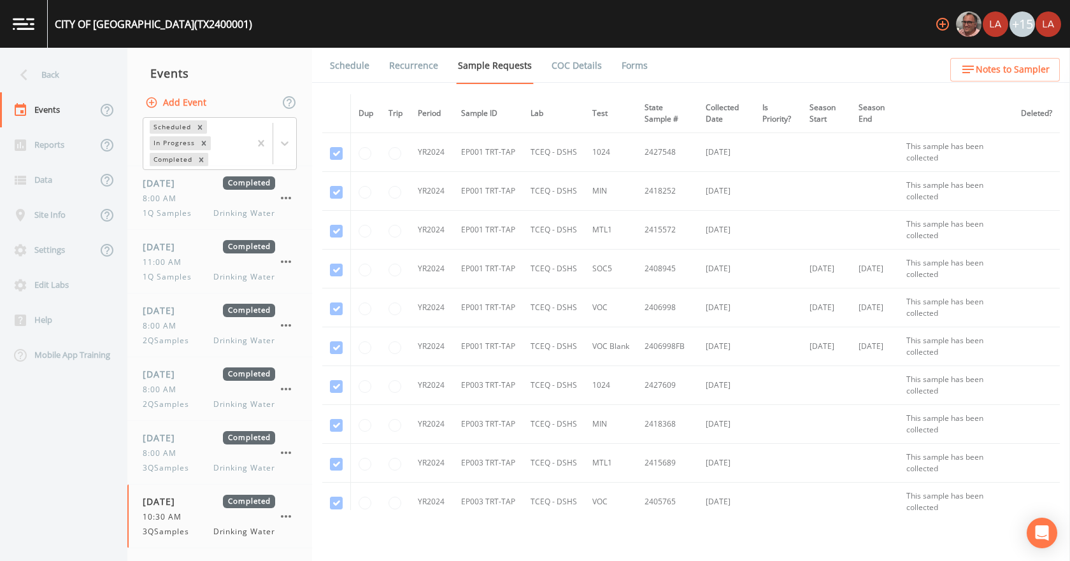
click at [336, 62] on link "Schedule" at bounding box center [349, 66] width 43 height 36
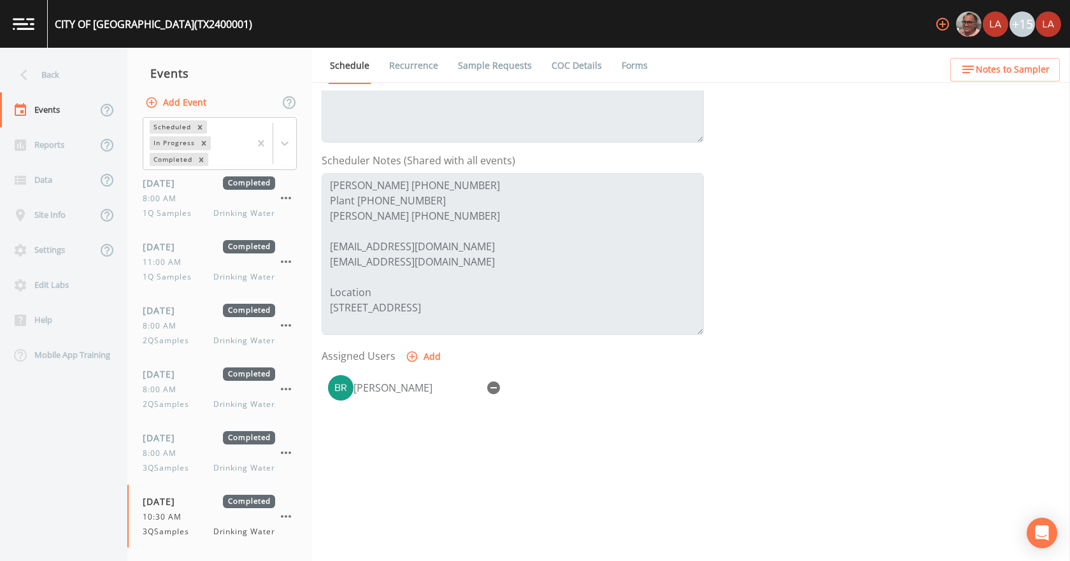
scroll to position [274, 0]
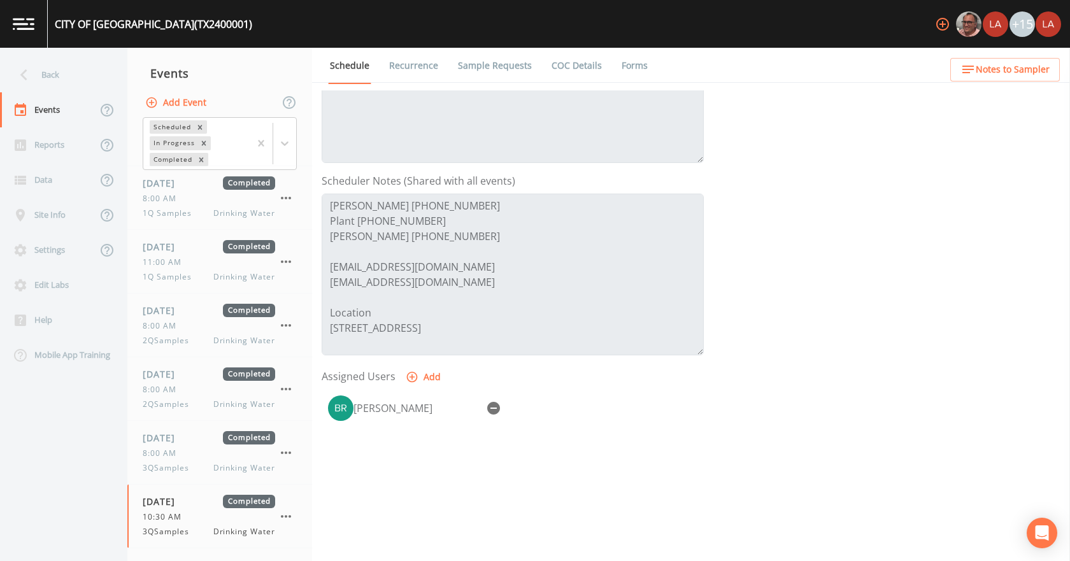
click at [75, 68] on div "Back" at bounding box center [57, 74] width 115 height 35
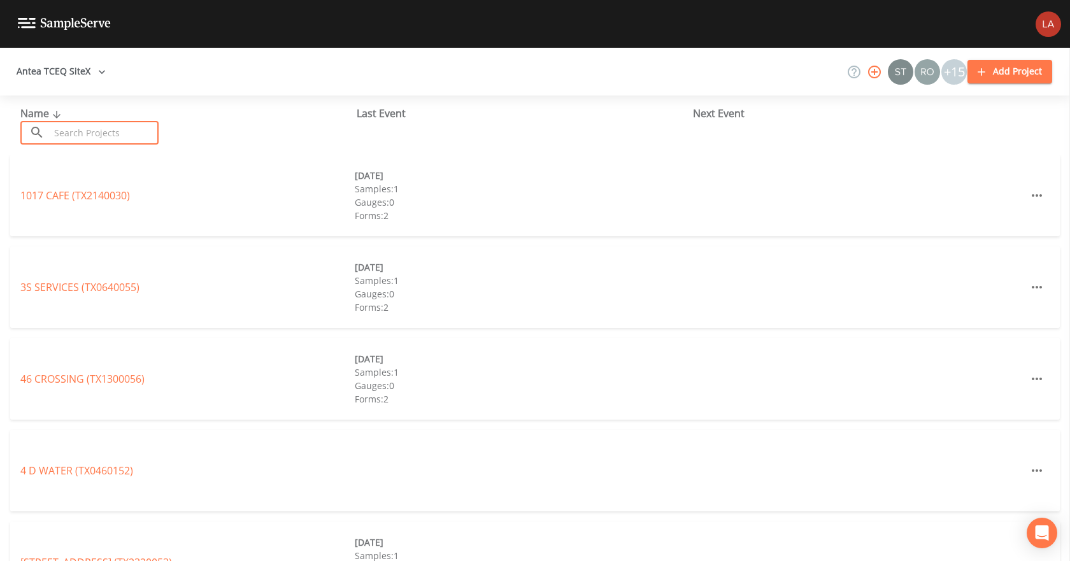
click at [97, 124] on input "text" at bounding box center [104, 133] width 109 height 24
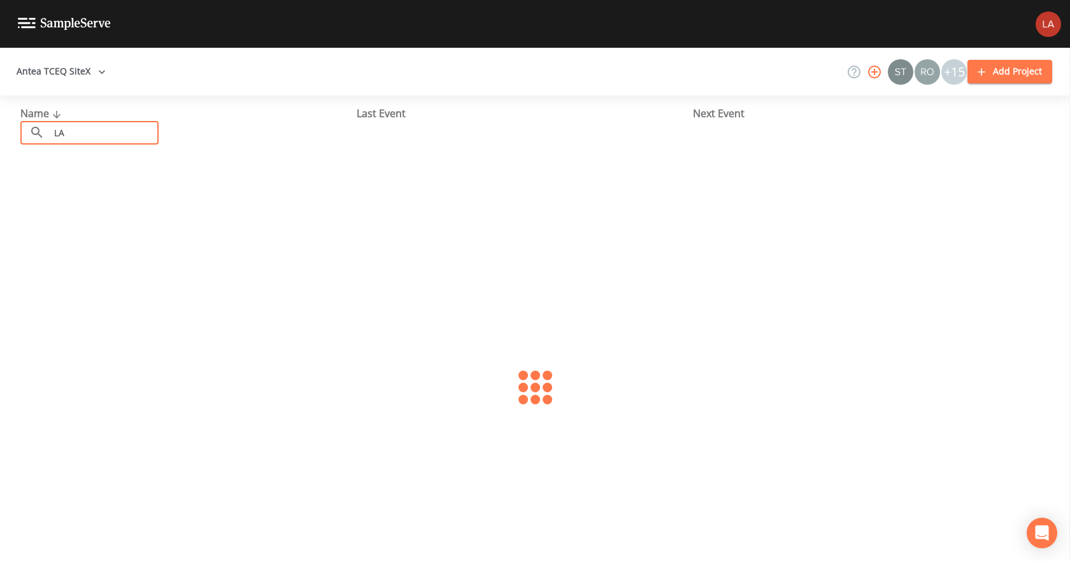
type input "L"
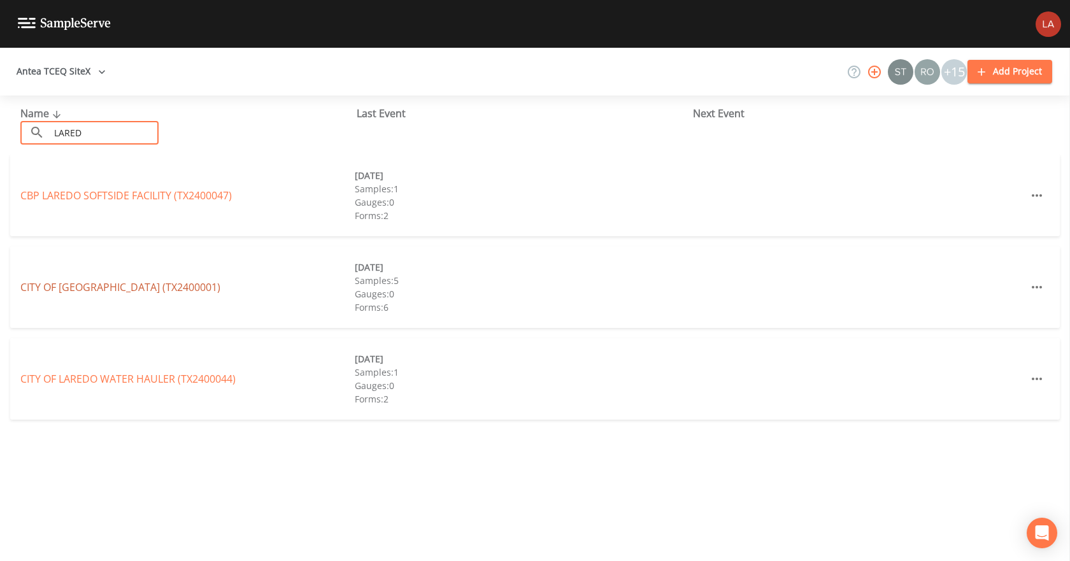
type input "LARED"
click at [104, 282] on link "CITY OF [GEOGRAPHIC_DATA] (TX2400001)" at bounding box center [120, 287] width 200 height 14
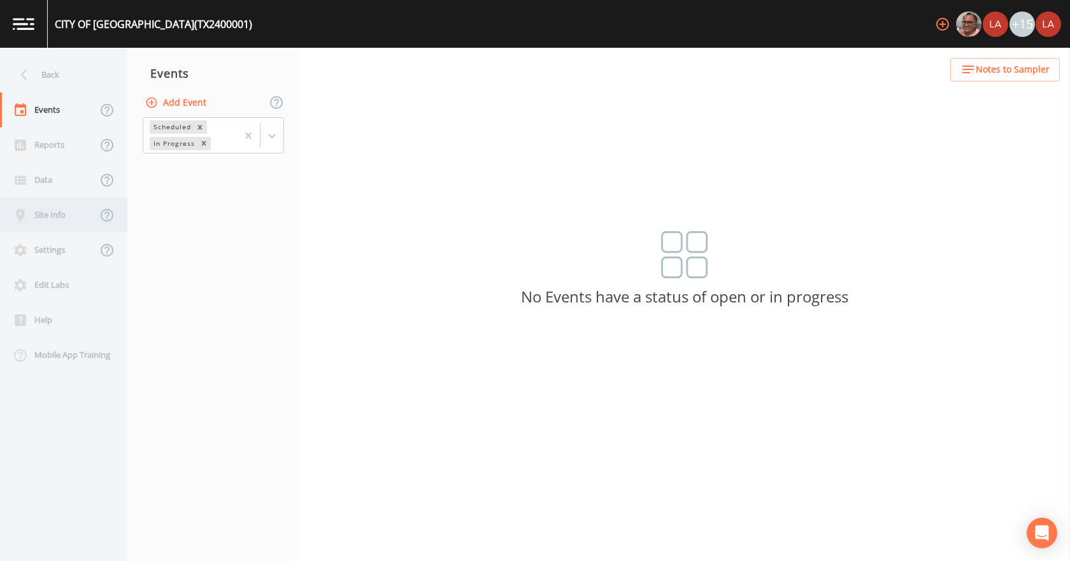
click at [41, 217] on div "Site Info" at bounding box center [48, 214] width 97 height 35
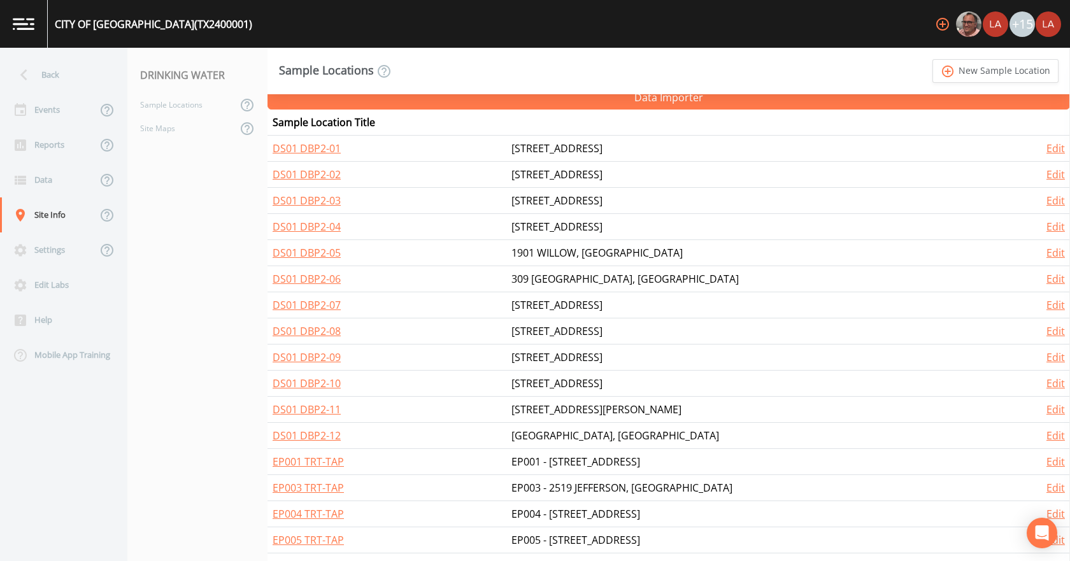
scroll to position [220, 0]
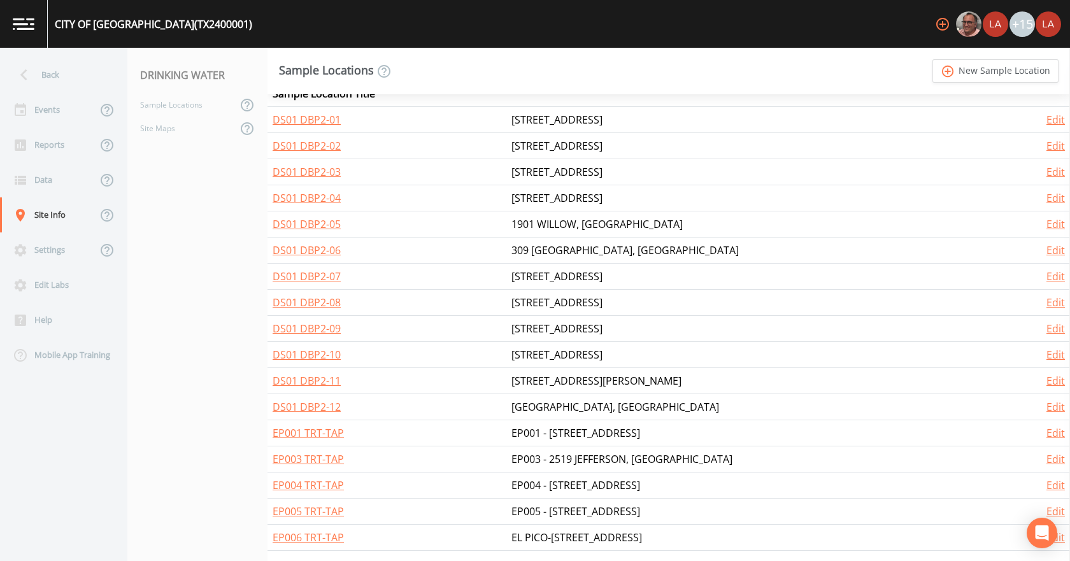
click at [582, 406] on td "[GEOGRAPHIC_DATA], [GEOGRAPHIC_DATA]" at bounding box center [757, 407] width 503 height 26
click at [575, 376] on td "[STREET_ADDRESS][PERSON_NAME]" at bounding box center [757, 381] width 503 height 26
click at [572, 355] on td "[STREET_ADDRESS]" at bounding box center [757, 355] width 503 height 26
click at [578, 328] on td "[STREET_ADDRESS]" at bounding box center [757, 329] width 503 height 26
click at [576, 304] on td "[STREET_ADDRESS]" at bounding box center [757, 303] width 503 height 26
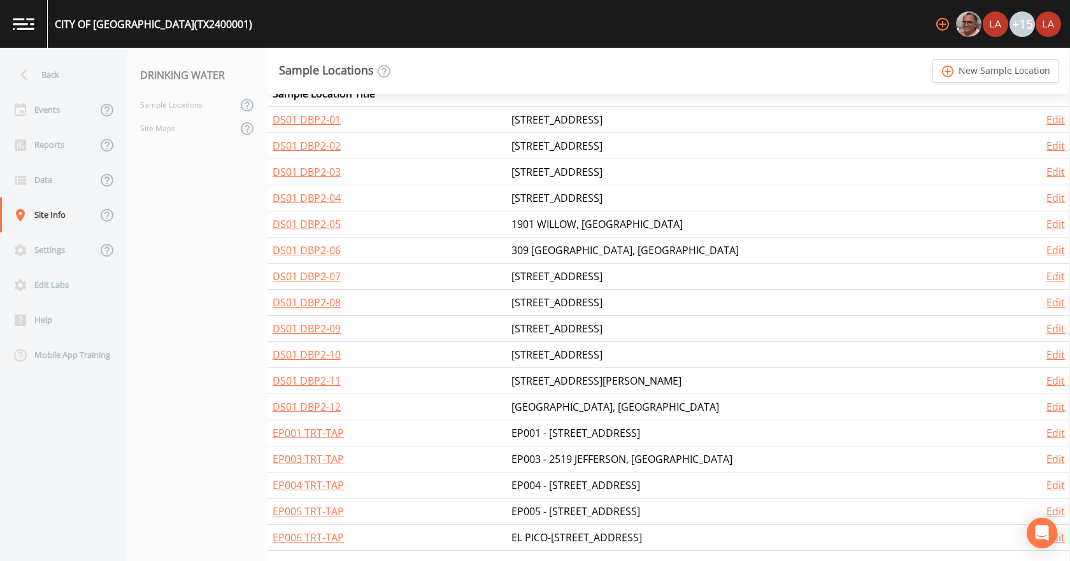
click at [575, 276] on td "[STREET_ADDRESS]" at bounding box center [757, 277] width 503 height 26
click at [575, 241] on td "309 [GEOGRAPHIC_DATA], [GEOGRAPHIC_DATA]" at bounding box center [757, 251] width 503 height 26
click at [572, 224] on td "1901 WILLOW, [GEOGRAPHIC_DATA]" at bounding box center [757, 224] width 503 height 26
click at [572, 196] on td "[STREET_ADDRESS]" at bounding box center [757, 198] width 503 height 26
click at [569, 168] on td "[STREET_ADDRESS]" at bounding box center [757, 172] width 503 height 26
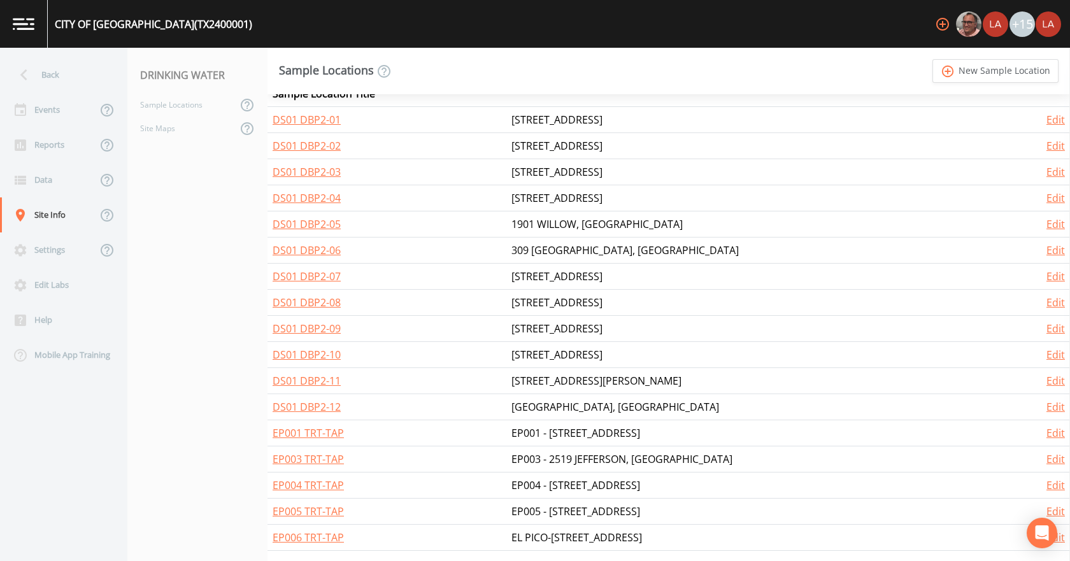
click at [562, 134] on td "[STREET_ADDRESS]" at bounding box center [757, 146] width 503 height 26
click at [561, 115] on td "[STREET_ADDRESS]" at bounding box center [757, 120] width 503 height 26
drag, startPoint x: 691, startPoint y: 171, endPoint x: 525, endPoint y: 168, distance: 165.7
click at [525, 168] on tr "DS01 DBP2-03 1101 UNIROYAL DRIVE, LAREDO Edit" at bounding box center [669, 172] width 803 height 26
